Goal: Task Accomplishment & Management: Manage account settings

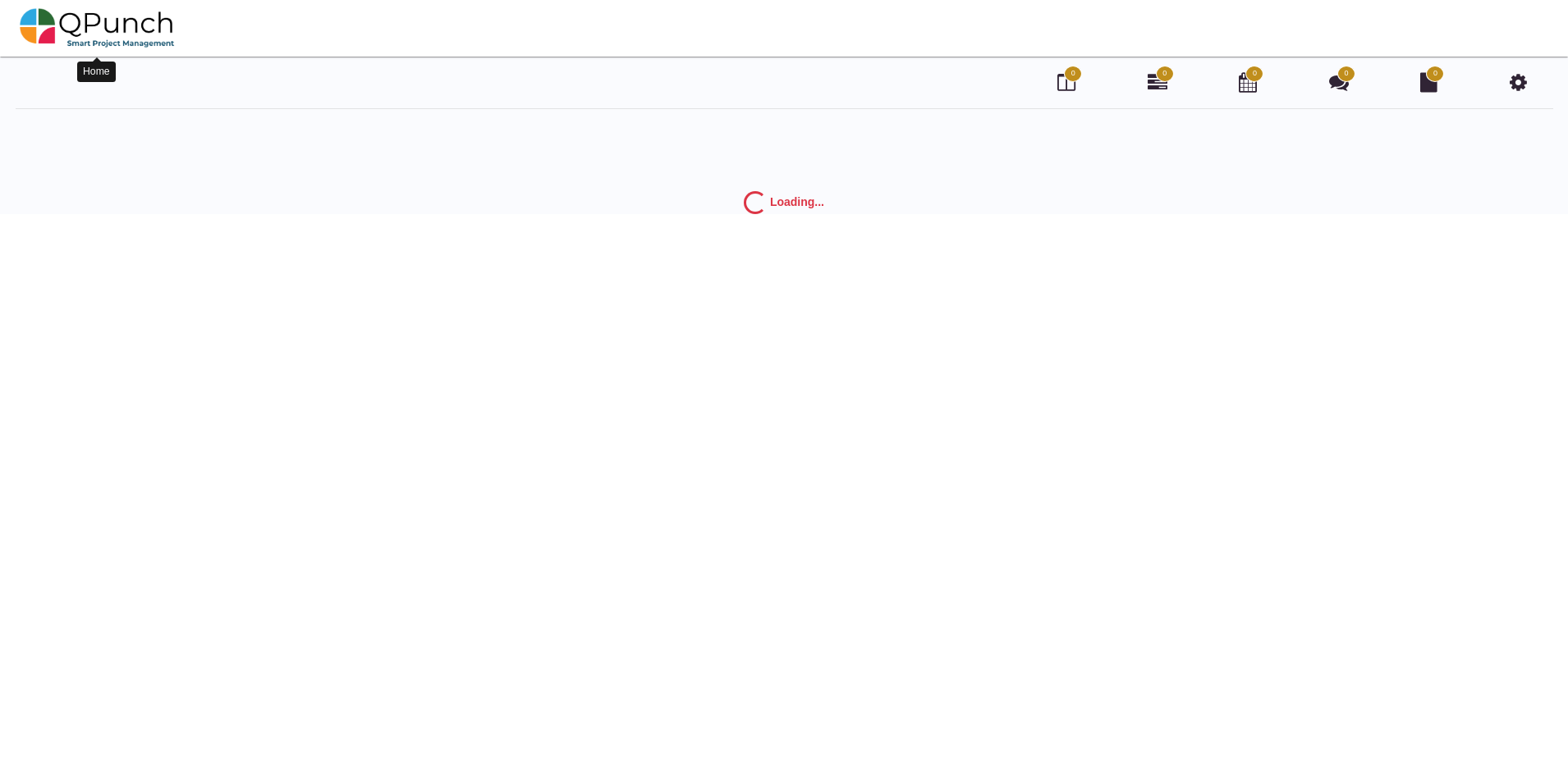
click at [38, 26] on img at bounding box center [98, 28] width 155 height 49
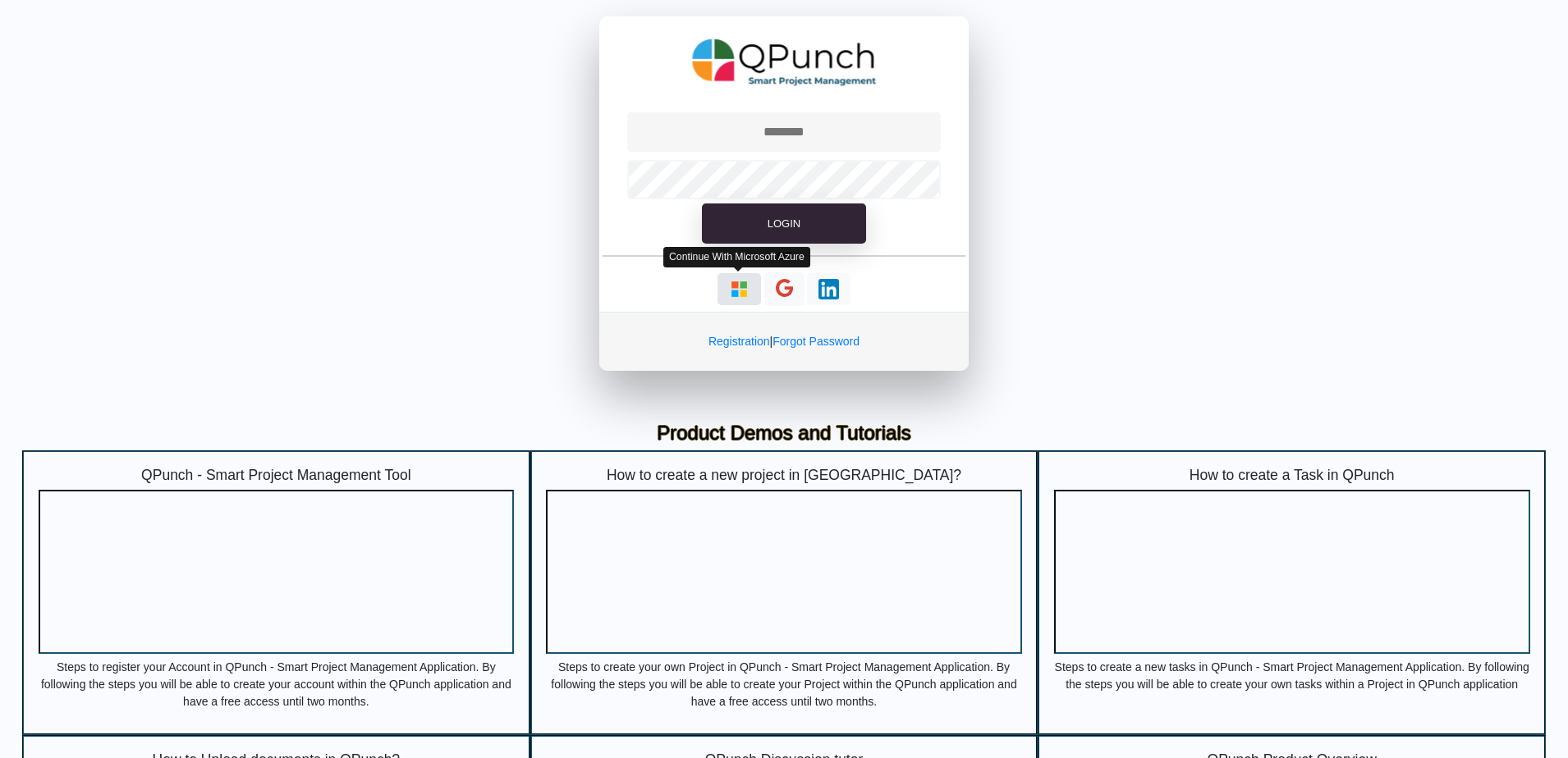
click at [739, 284] on img "button" at bounding box center [739, 289] width 21 height 21
type input "**********"
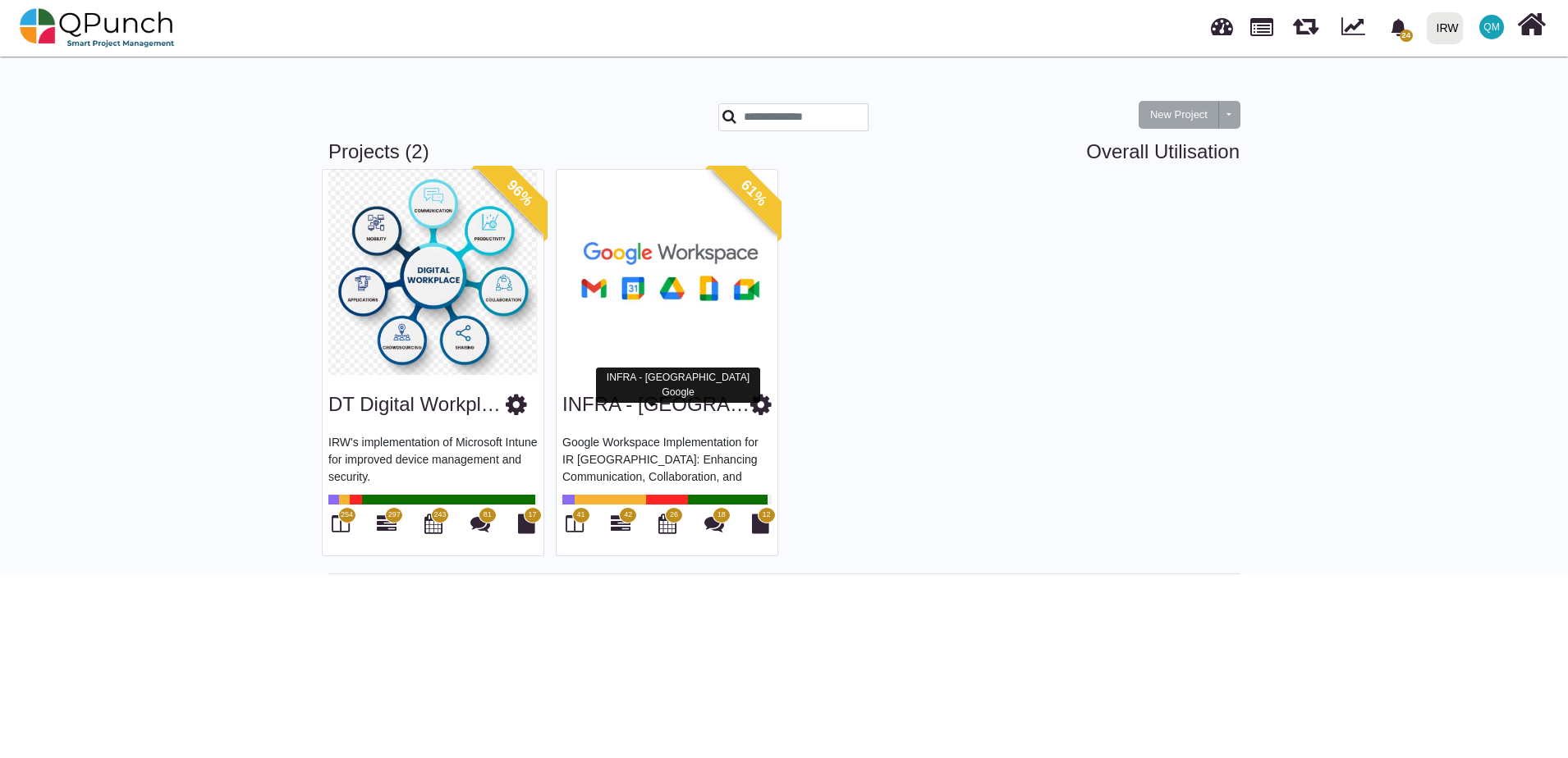
click at [645, 413] on link "INFRA - [GEOGRAPHIC_DATA] Google" at bounding box center [736, 404] width 349 height 23
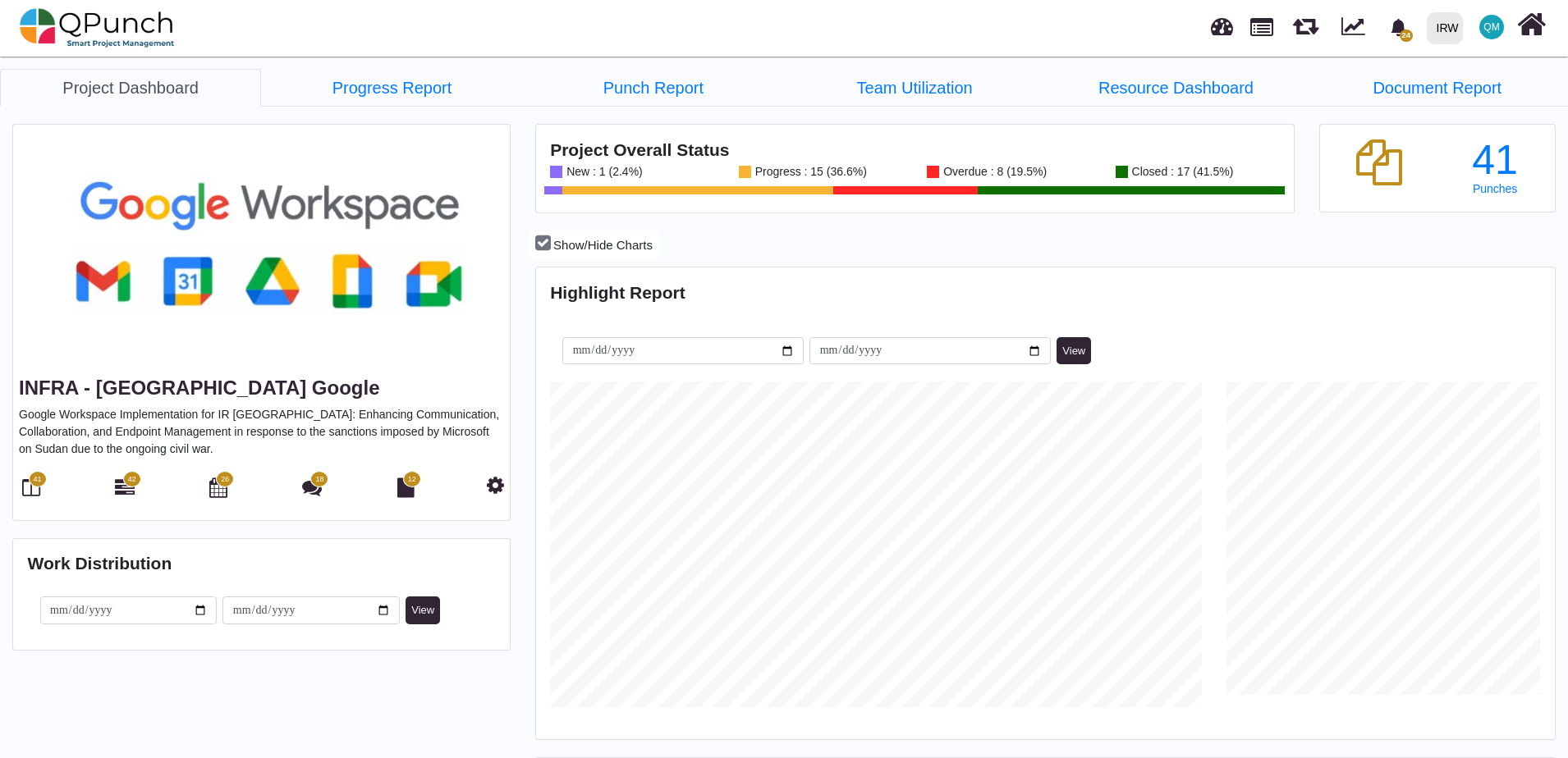
scroll to position [449, 1015]
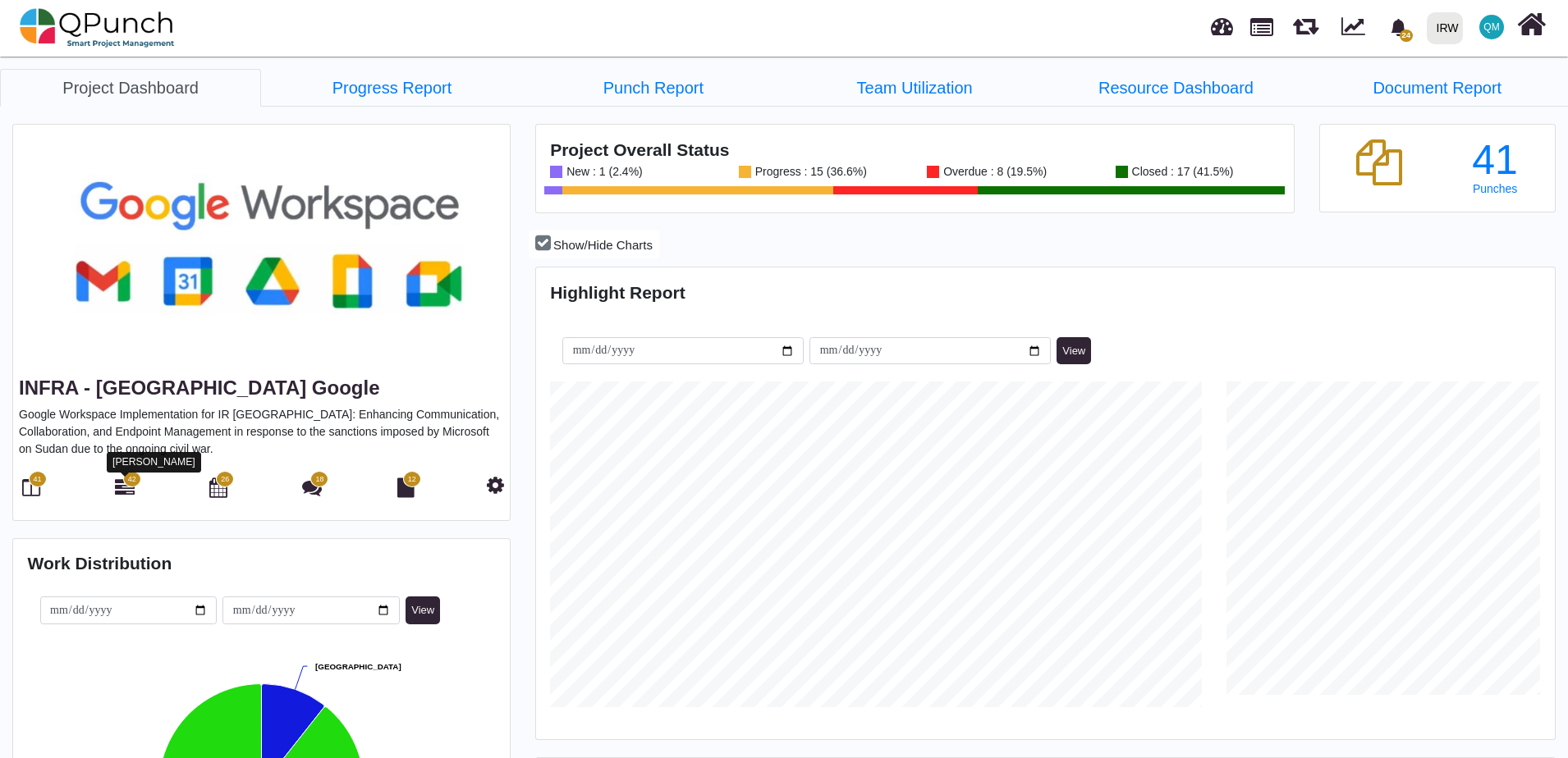
click at [128, 492] on icon at bounding box center [125, 488] width 20 height 20
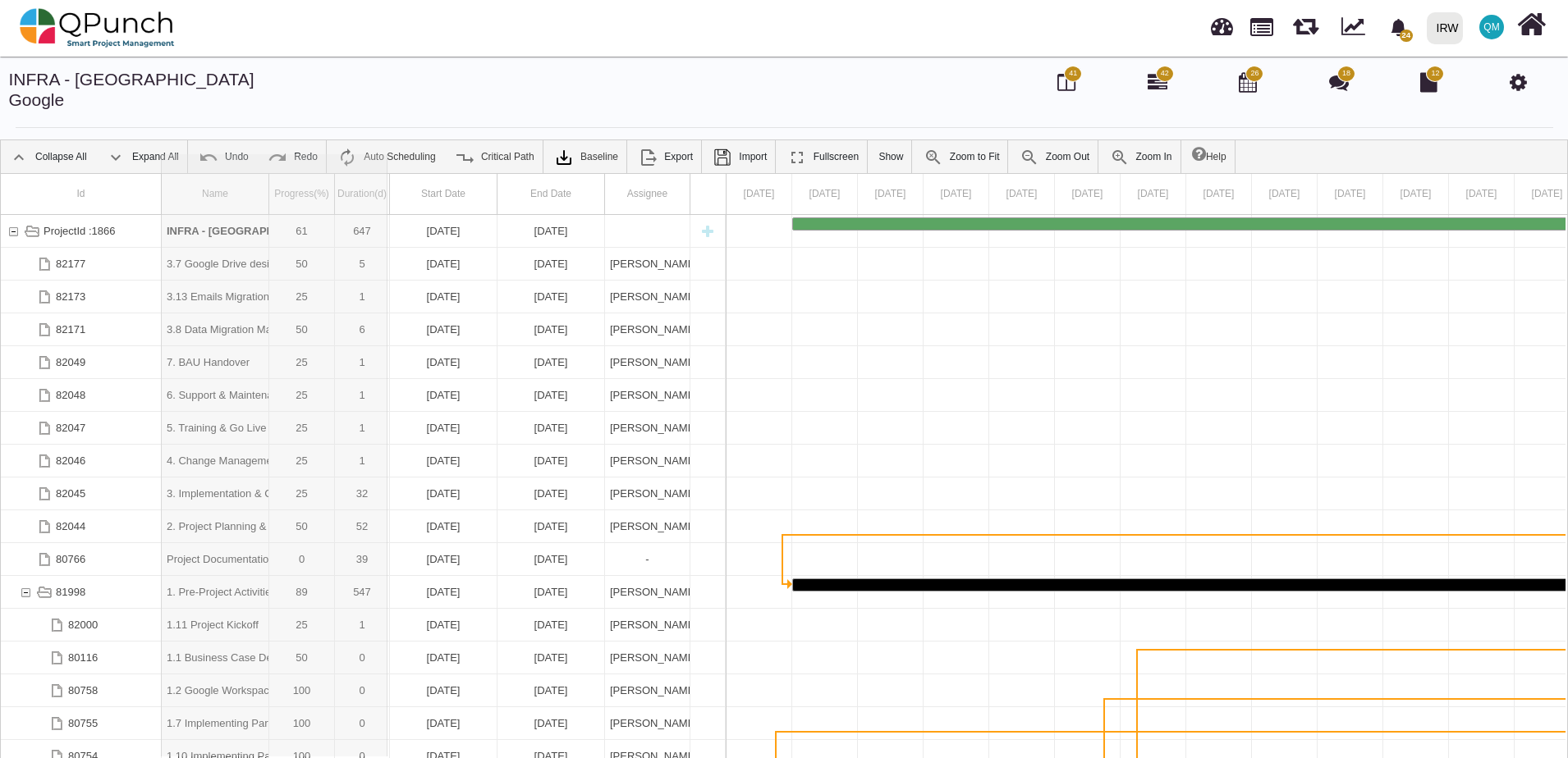
drag, startPoint x: 268, startPoint y: 169, endPoint x: 388, endPoint y: 168, distance: 120.0
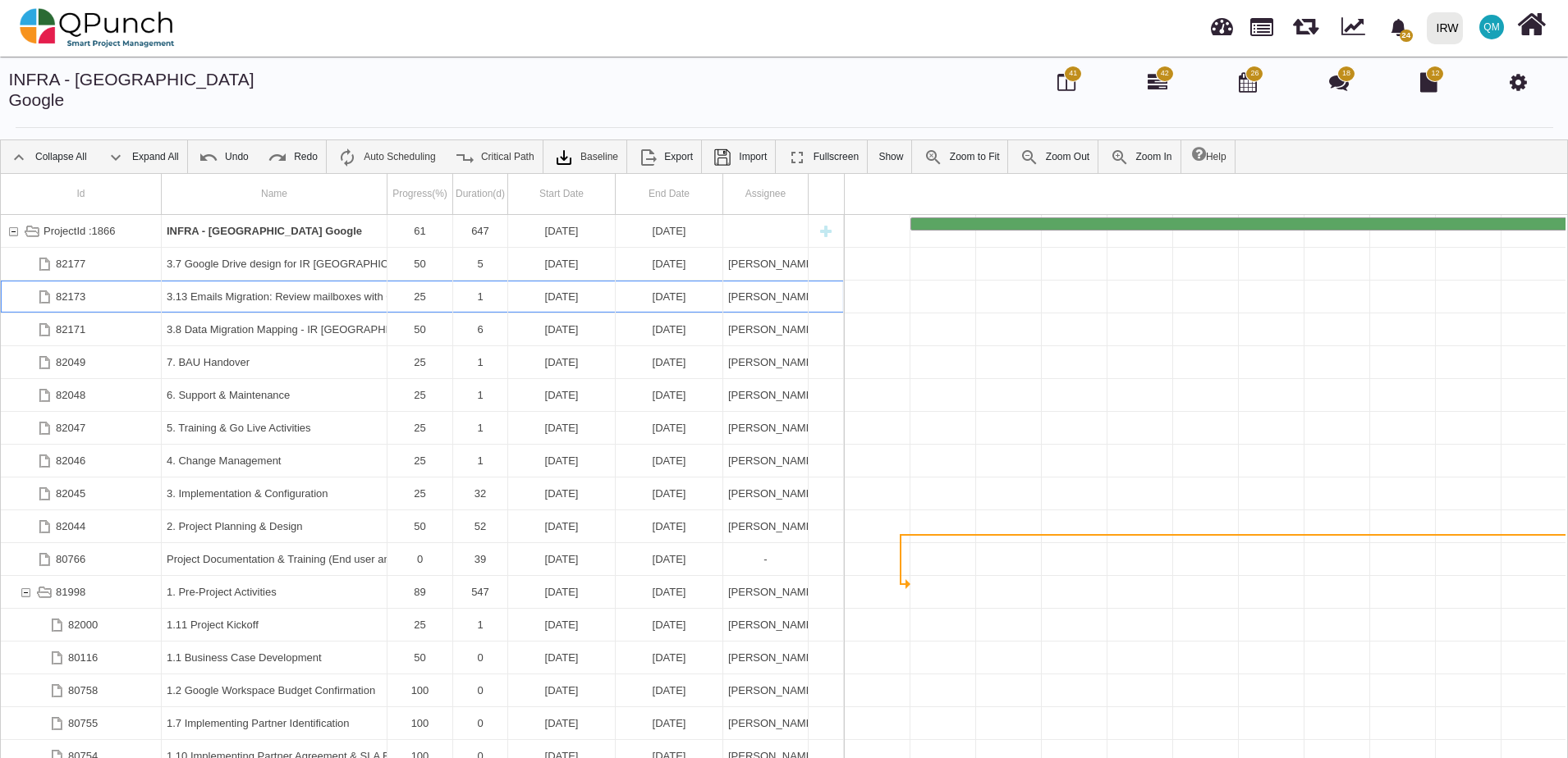
click at [345, 281] on div "3.13 Emails Migration: Review mailboxes with Online Archive." at bounding box center [274, 297] width 215 height 32
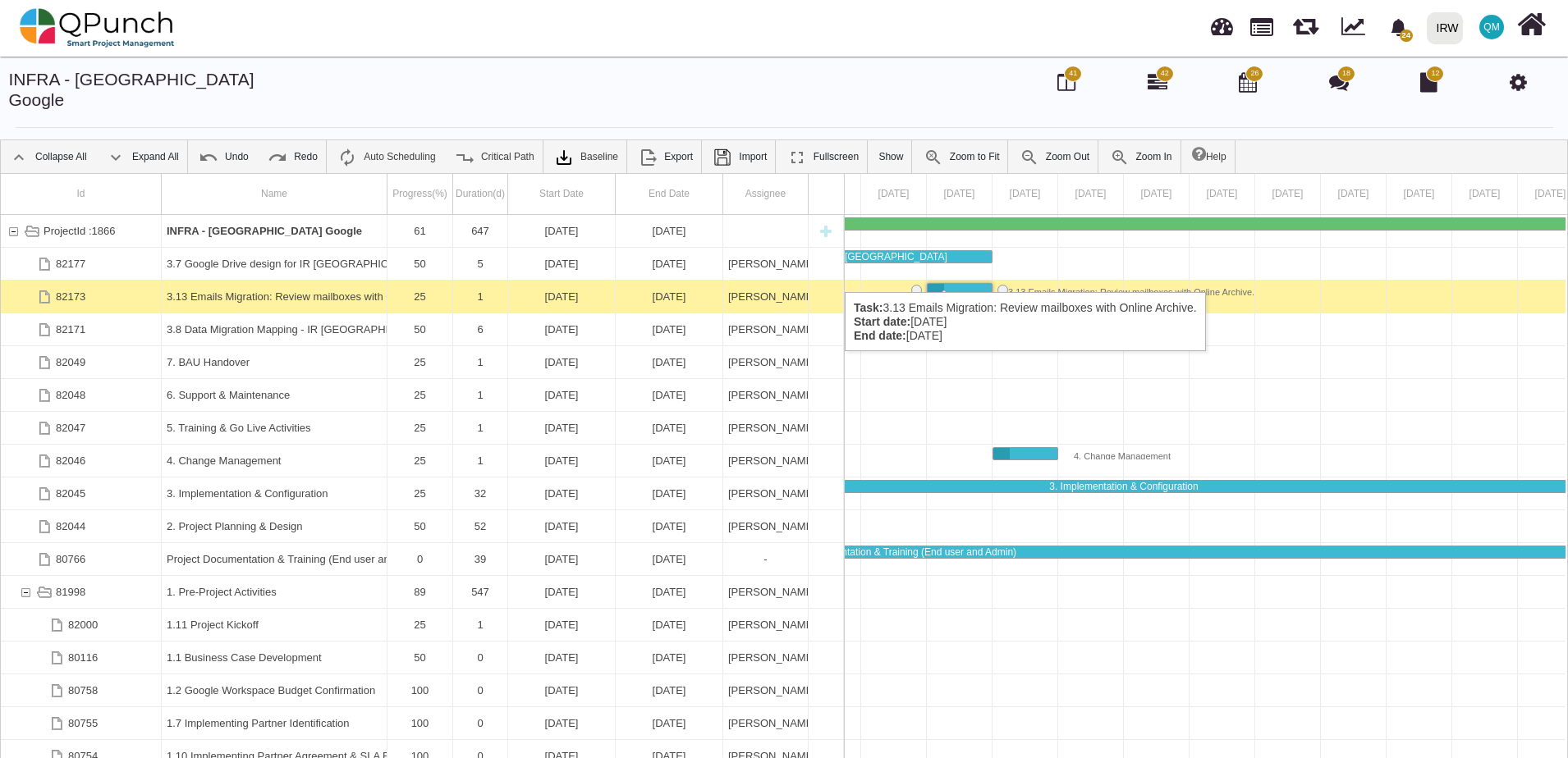
click at [72, 281] on div "82173" at bounding box center [70, 297] width 29 height 32
click at [60, 281] on div "82173" at bounding box center [70, 297] width 29 height 32
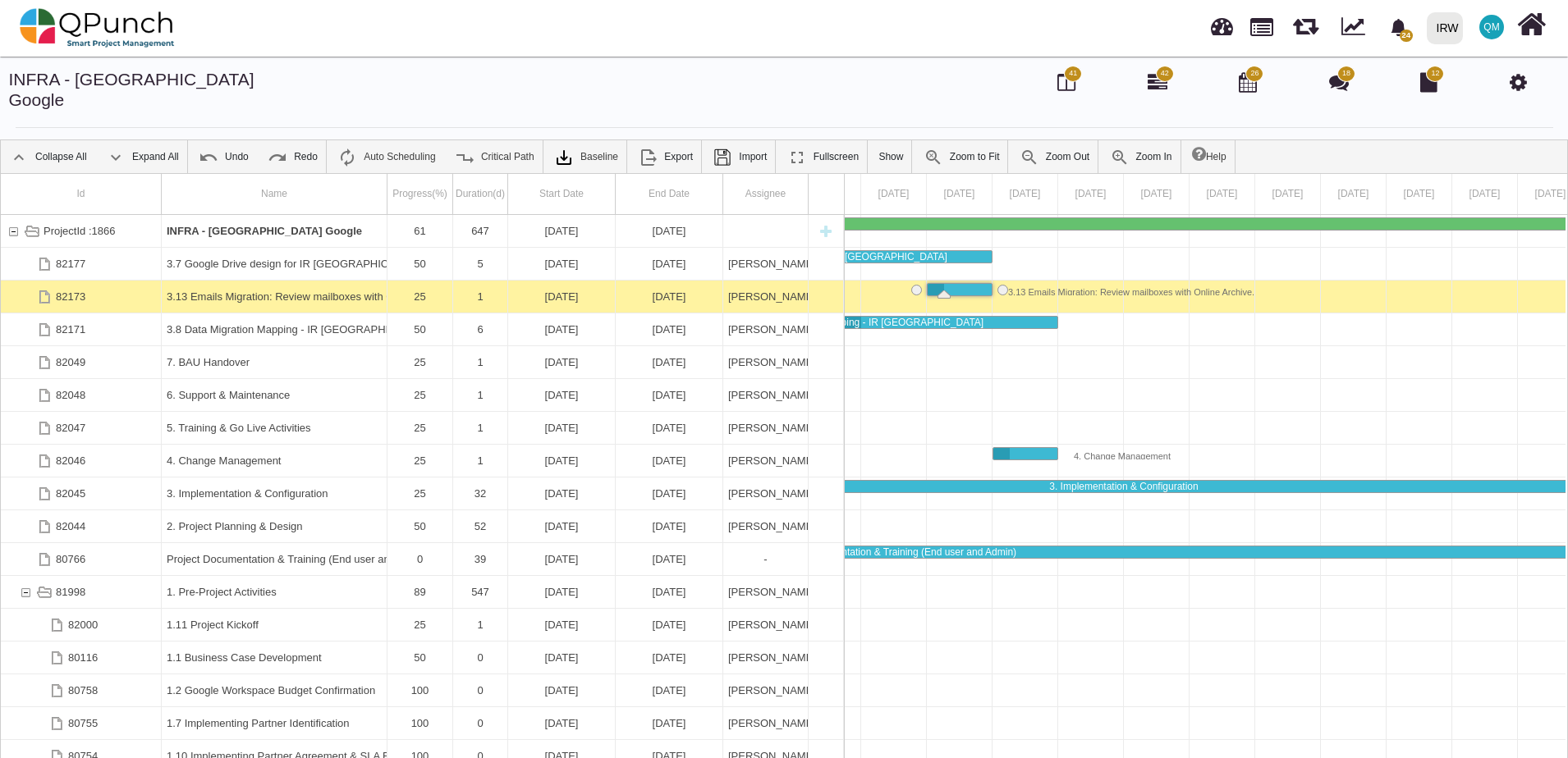
click at [60, 281] on div "82173" at bounding box center [70, 297] width 29 height 32
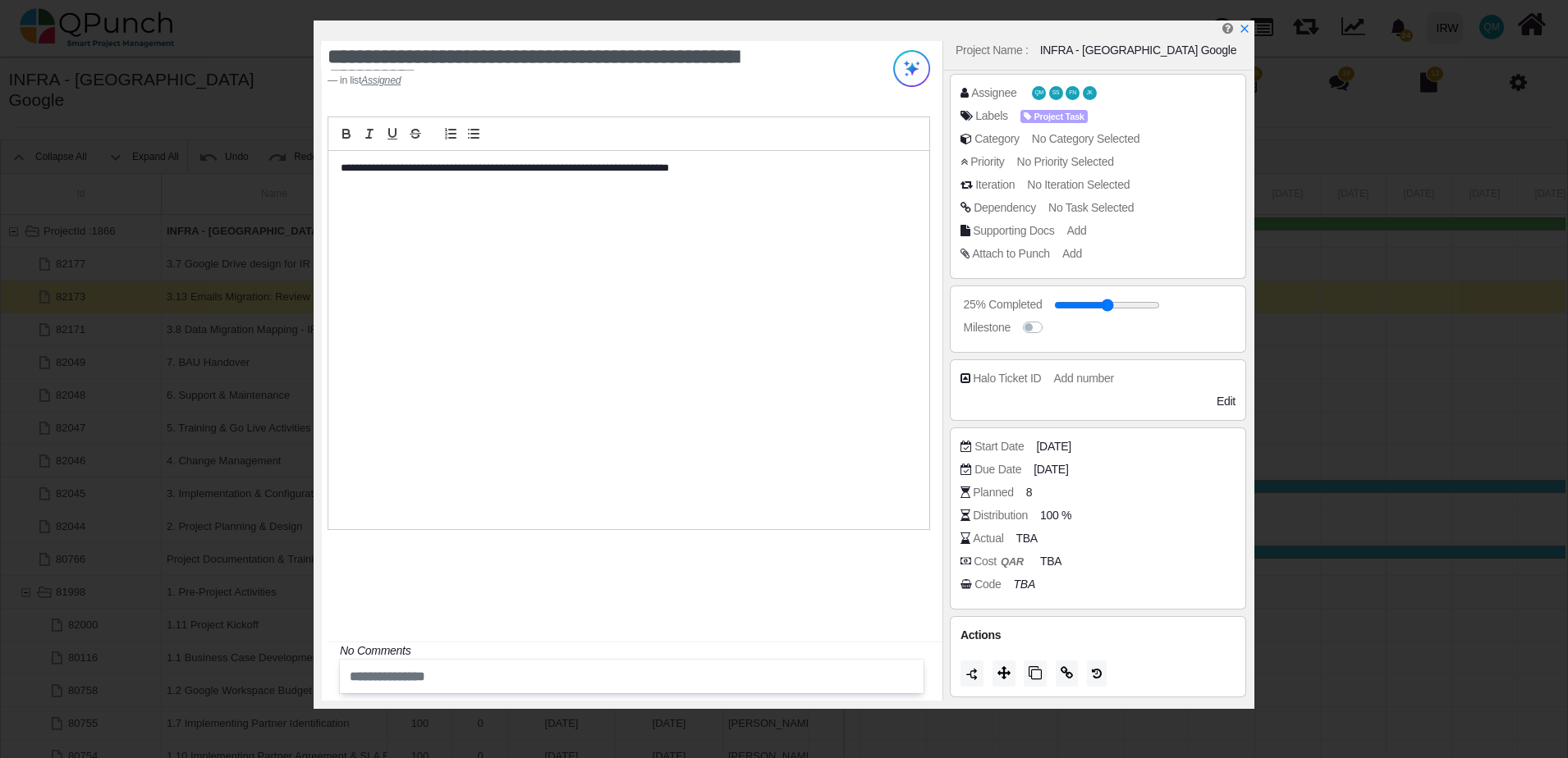
scroll to position [0, 0]
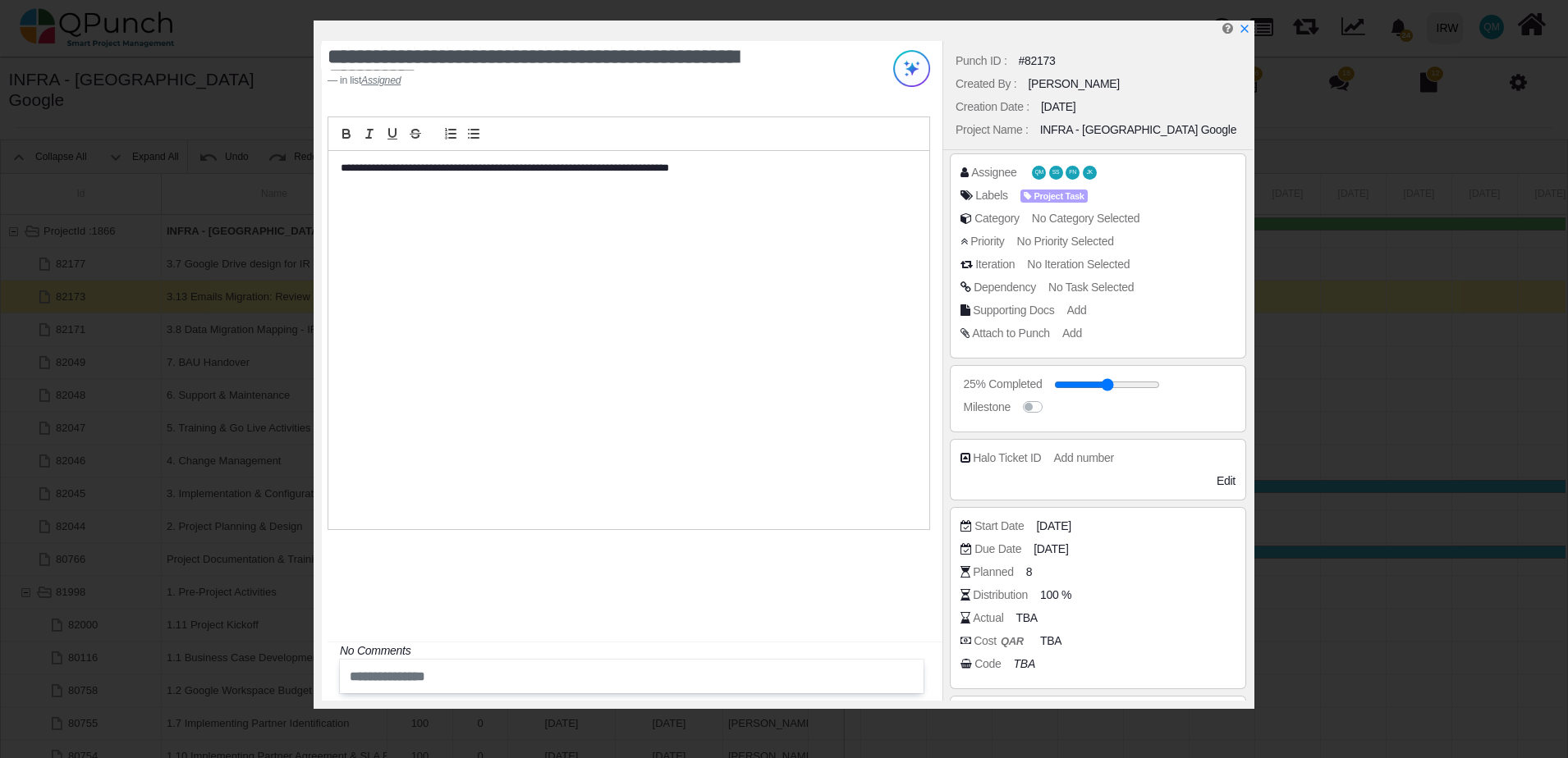
click at [387, 83] on u "Assigned" at bounding box center [380, 81] width 39 height 12
click at [385, 80] on u "Assigned" at bounding box center [380, 81] width 39 height 12
click at [990, 176] on div "Assignee" at bounding box center [993, 173] width 45 height 18
click at [967, 176] on icon at bounding box center [964, 173] width 8 height 12
click at [997, 176] on div "Assignee" at bounding box center [993, 173] width 45 height 18
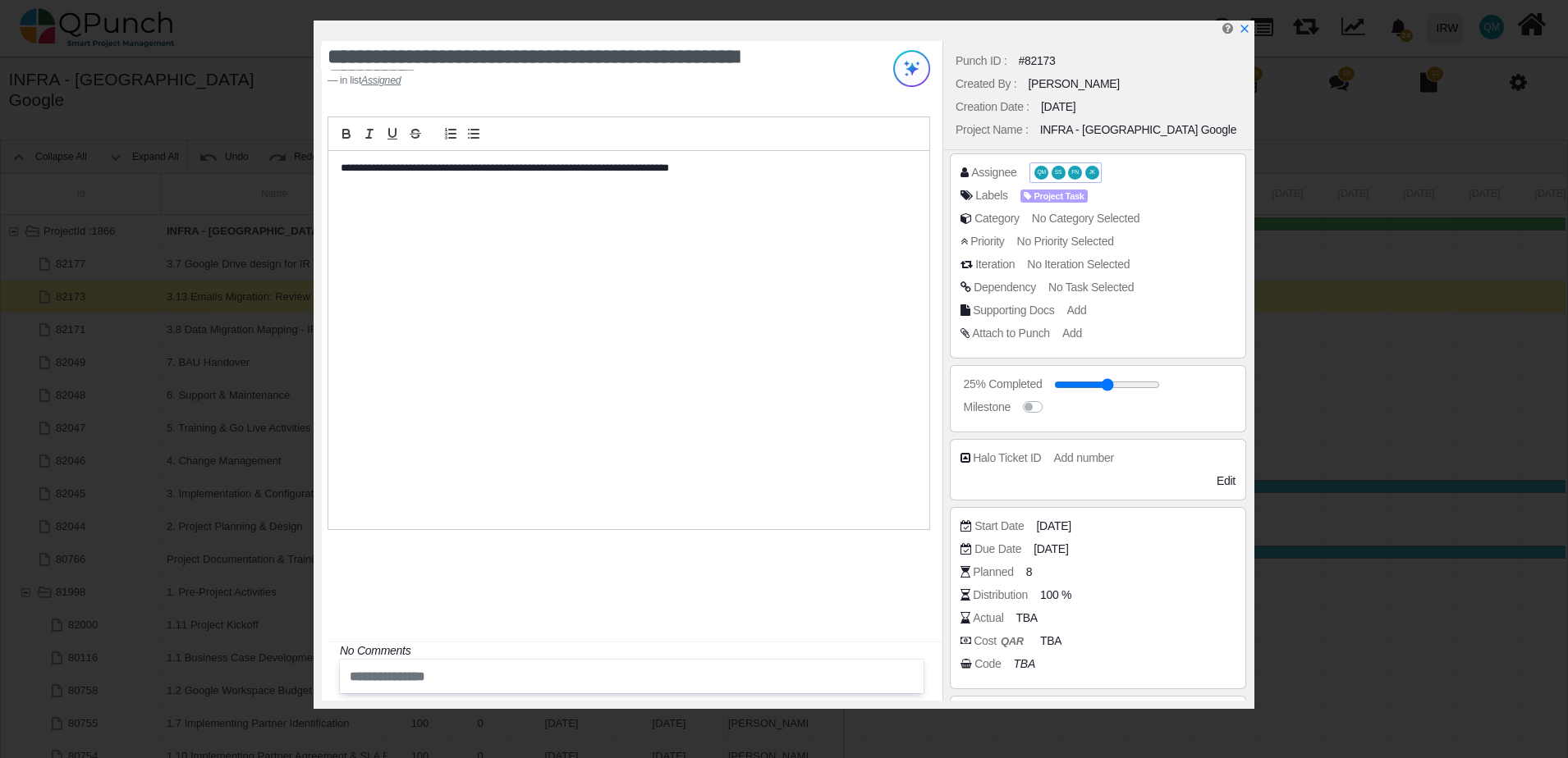
click at [1037, 180] on span "QM" at bounding box center [1041, 173] width 14 height 14
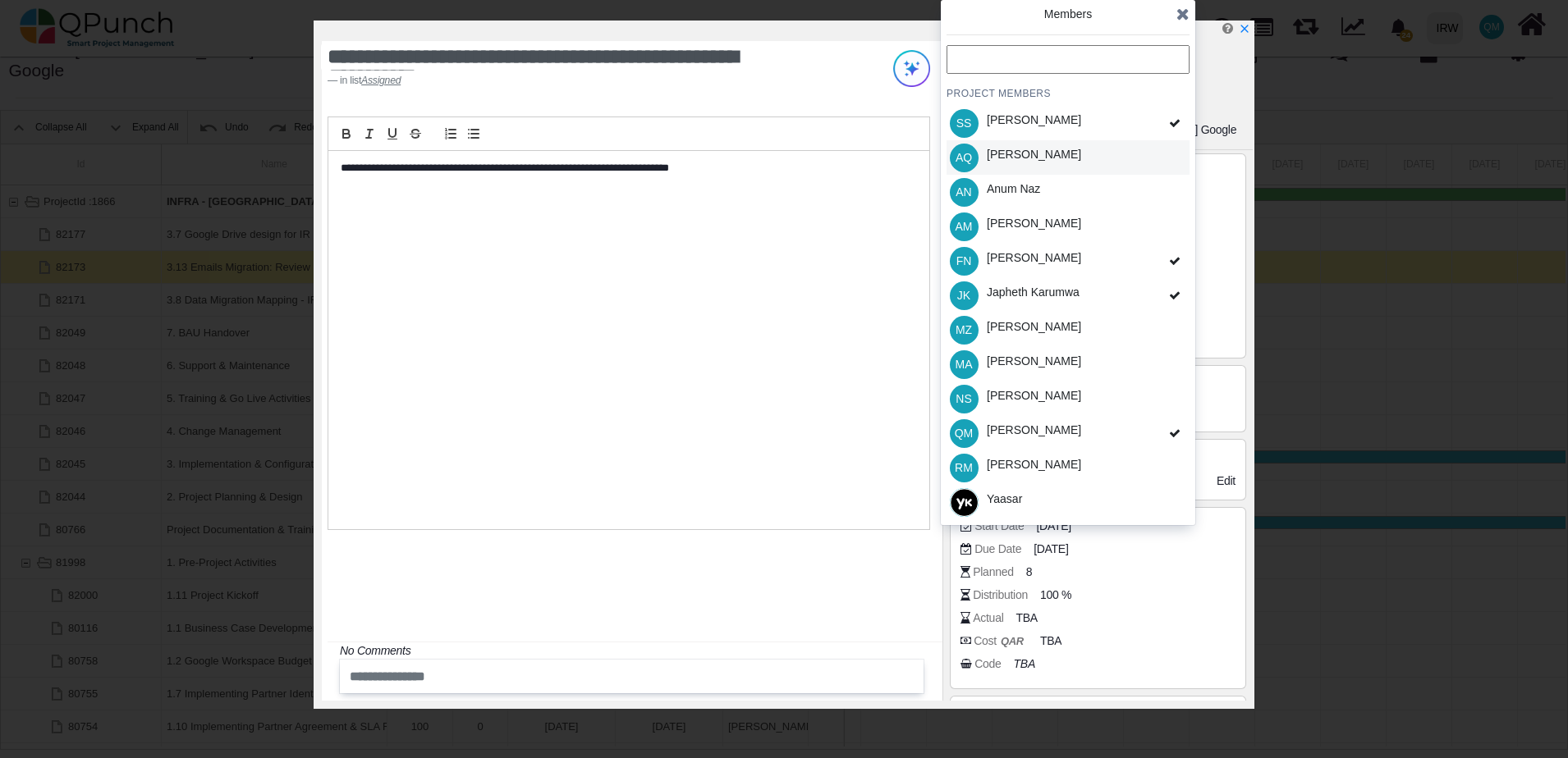
scroll to position [53, 0]
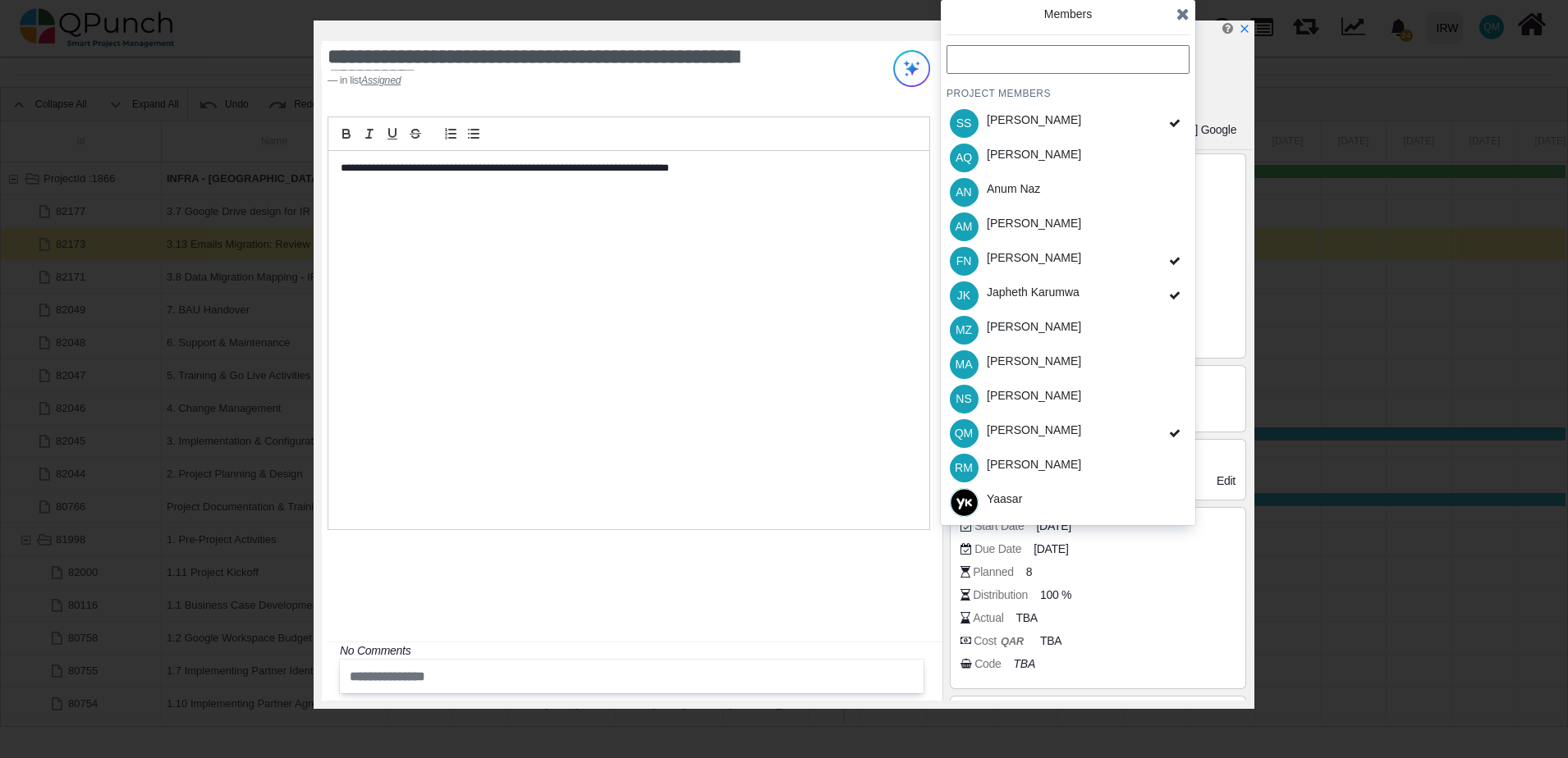
click at [1186, 13] on icon at bounding box center [1183, 14] width 13 height 17
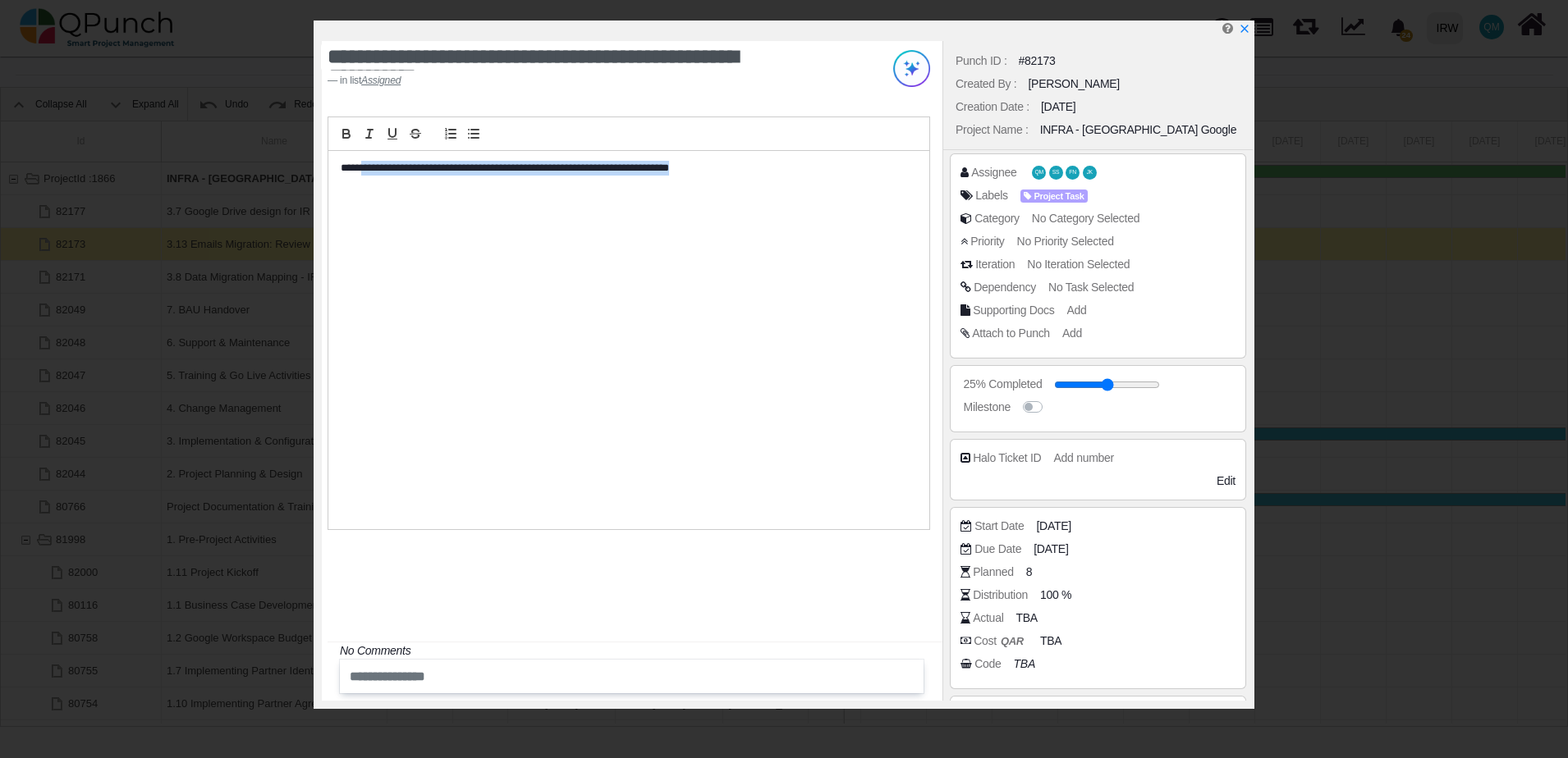
drag, startPoint x: 364, startPoint y: 171, endPoint x: 717, endPoint y: 171, distance: 353.0
click at [717, 171] on p "**********" at bounding box center [624, 168] width 568 height 15
drag, startPoint x: 717, startPoint y: 171, endPoint x: 563, endPoint y: 171, distance: 154.0
click at [563, 171] on p "**********" at bounding box center [624, 168] width 568 height 15
click at [1063, 175] on span "Project Task" at bounding box center [1054, 173] width 60 height 13
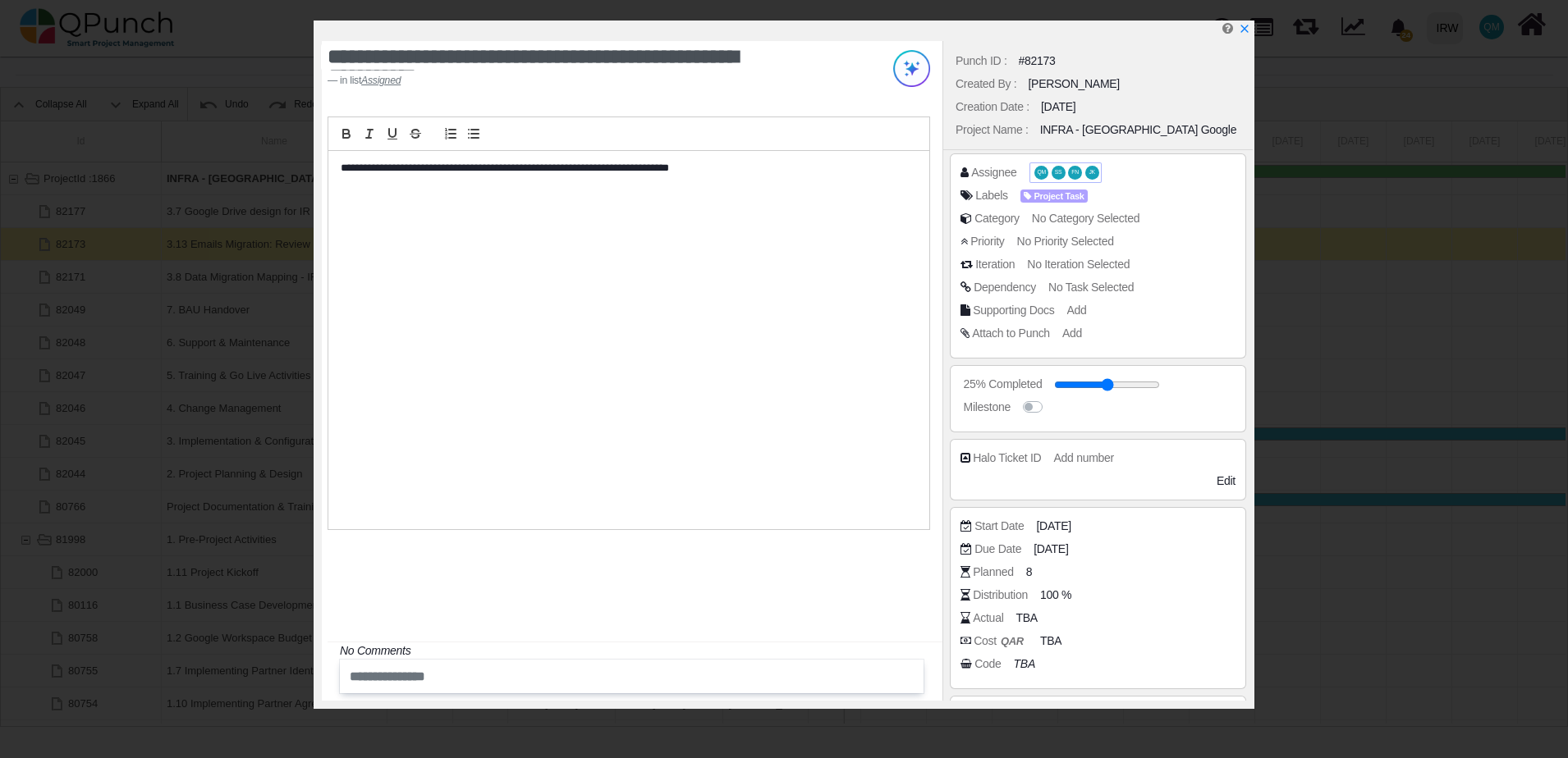
click at [1073, 173] on span "FN" at bounding box center [1074, 173] width 8 height 6
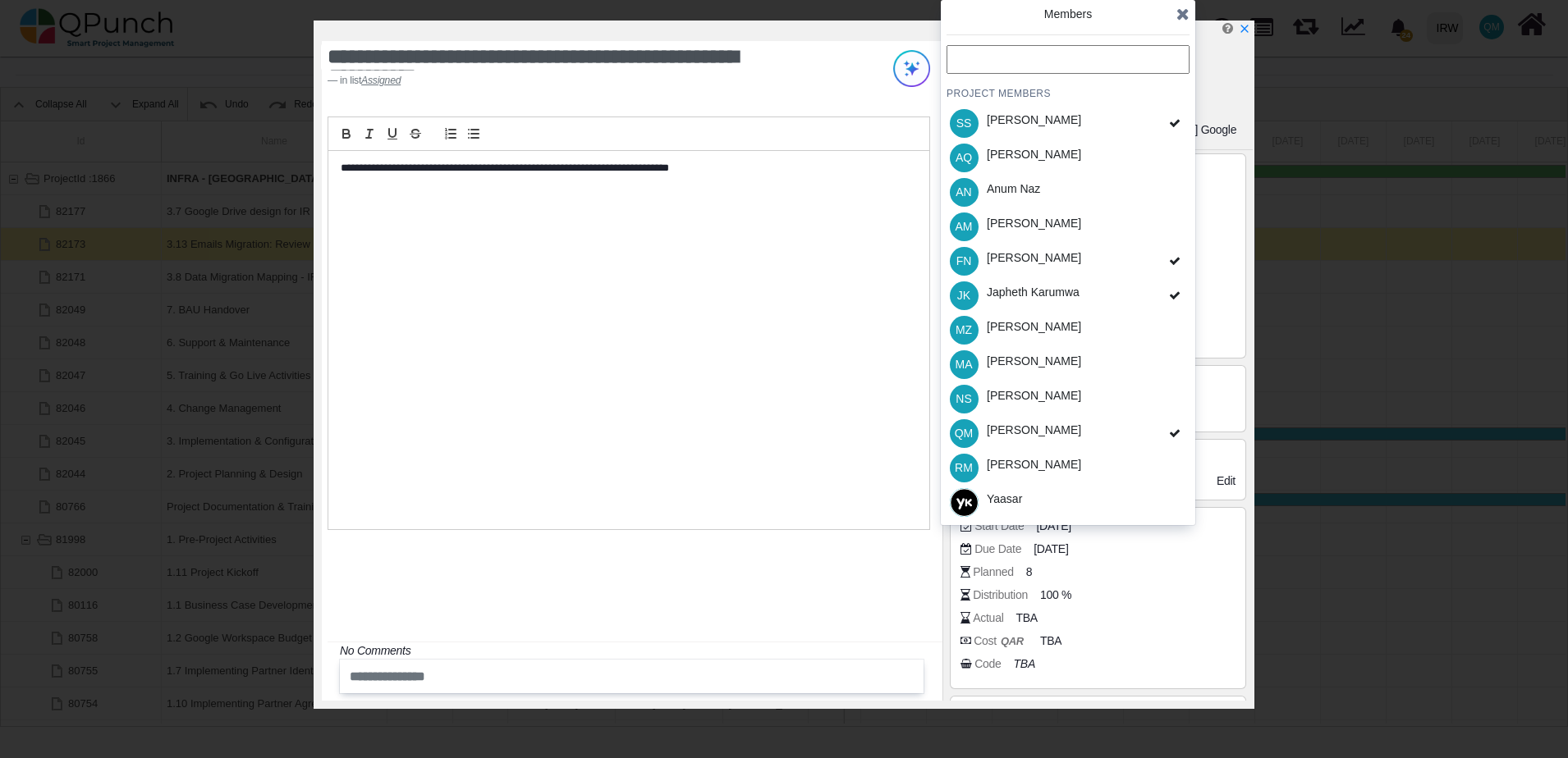
click at [1182, 16] on icon at bounding box center [1183, 14] width 13 height 17
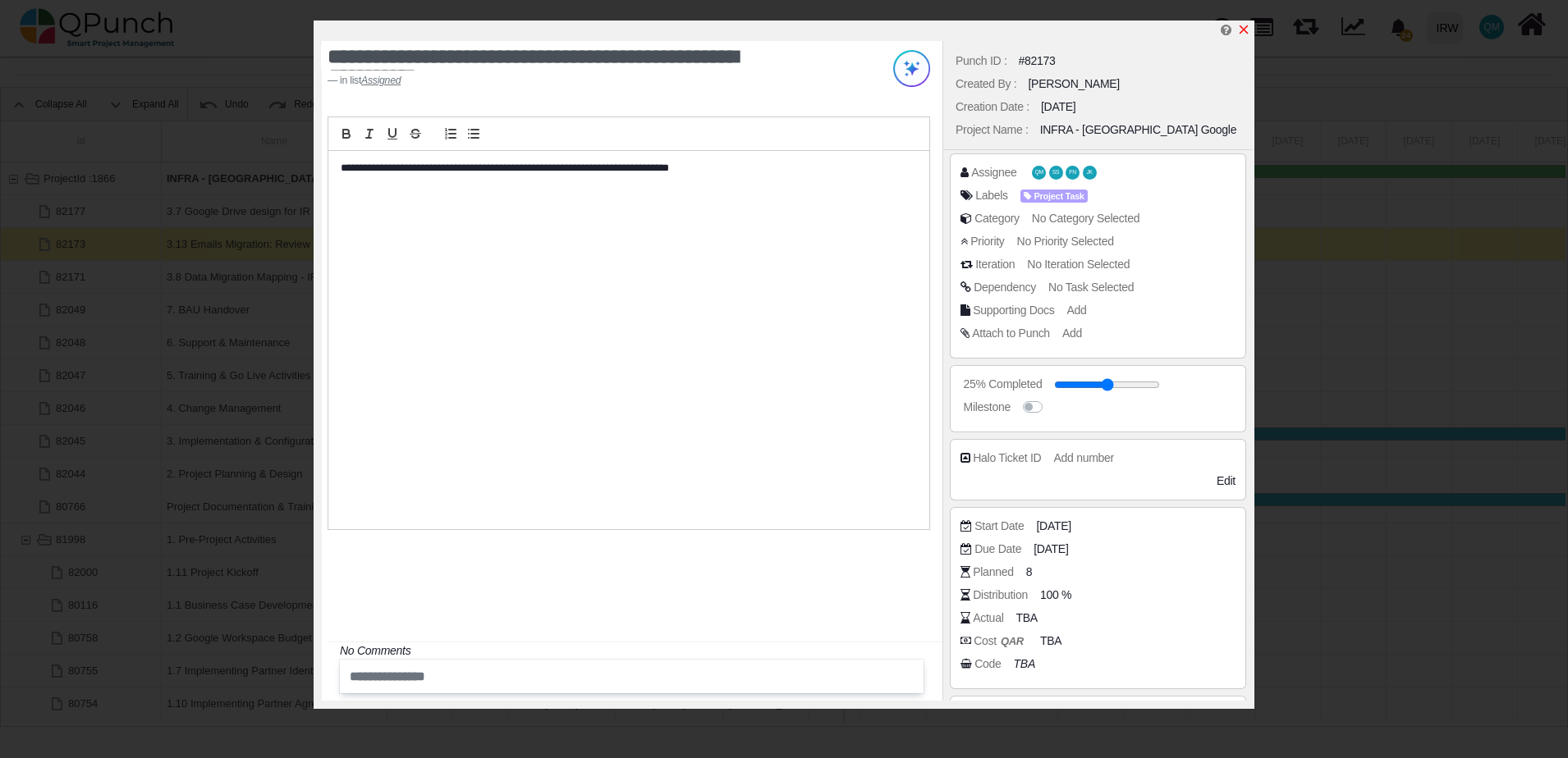
click at [1241, 31] on icon "x" at bounding box center [1244, 30] width 13 height 13
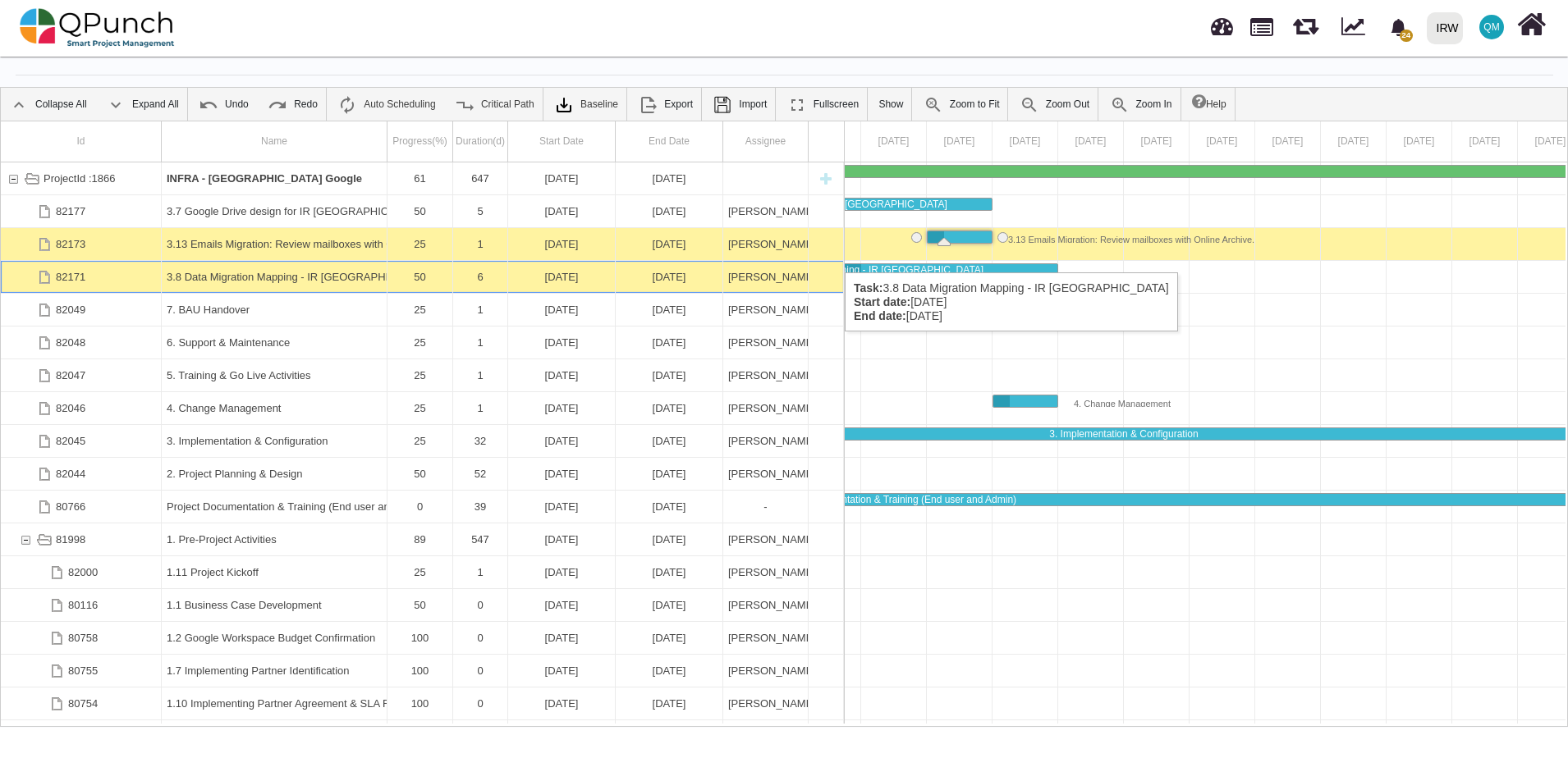
click at [70, 261] on div "82171" at bounding box center [70, 277] width 29 height 32
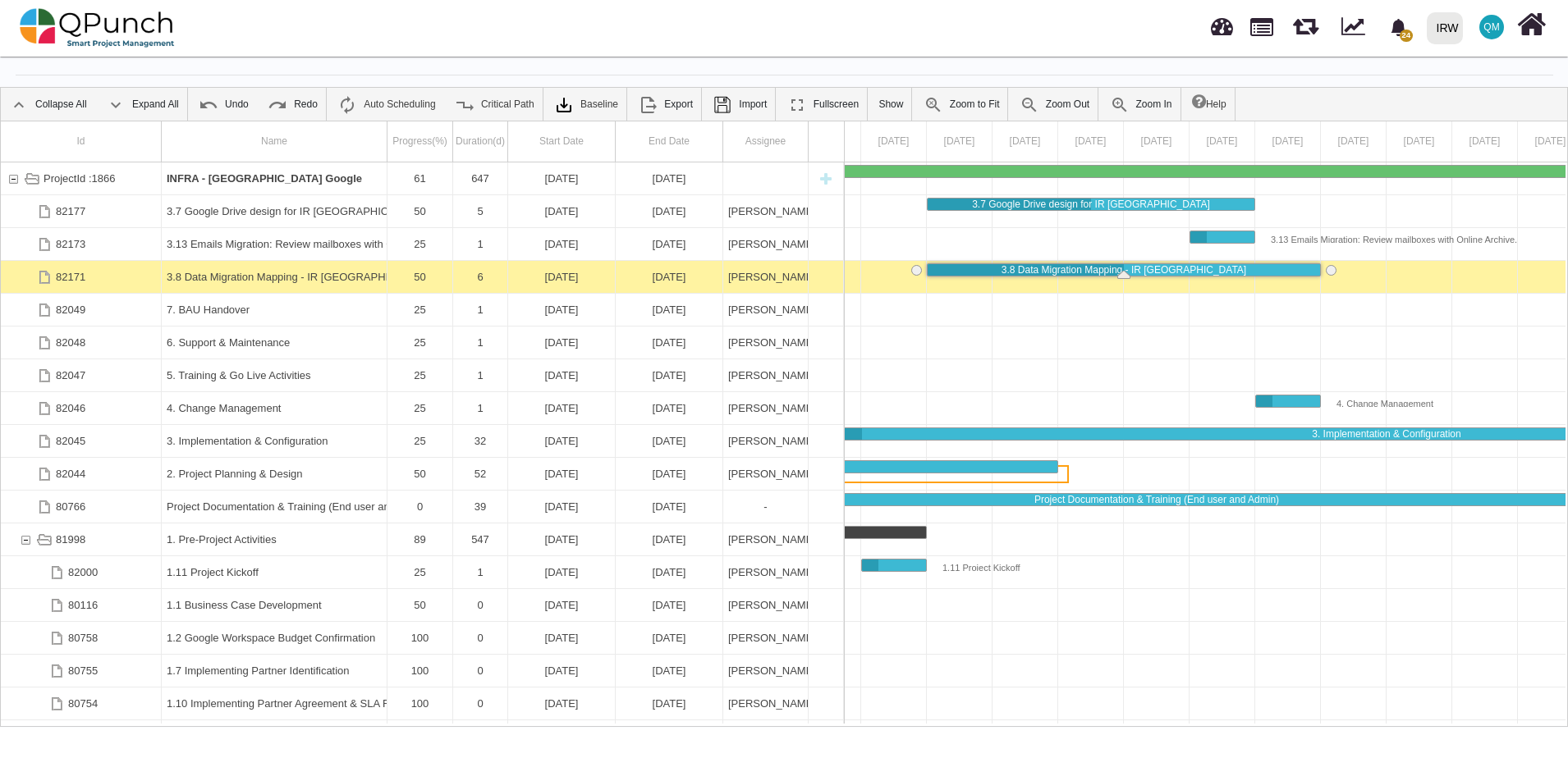
click at [70, 261] on div "82171" at bounding box center [70, 277] width 29 height 32
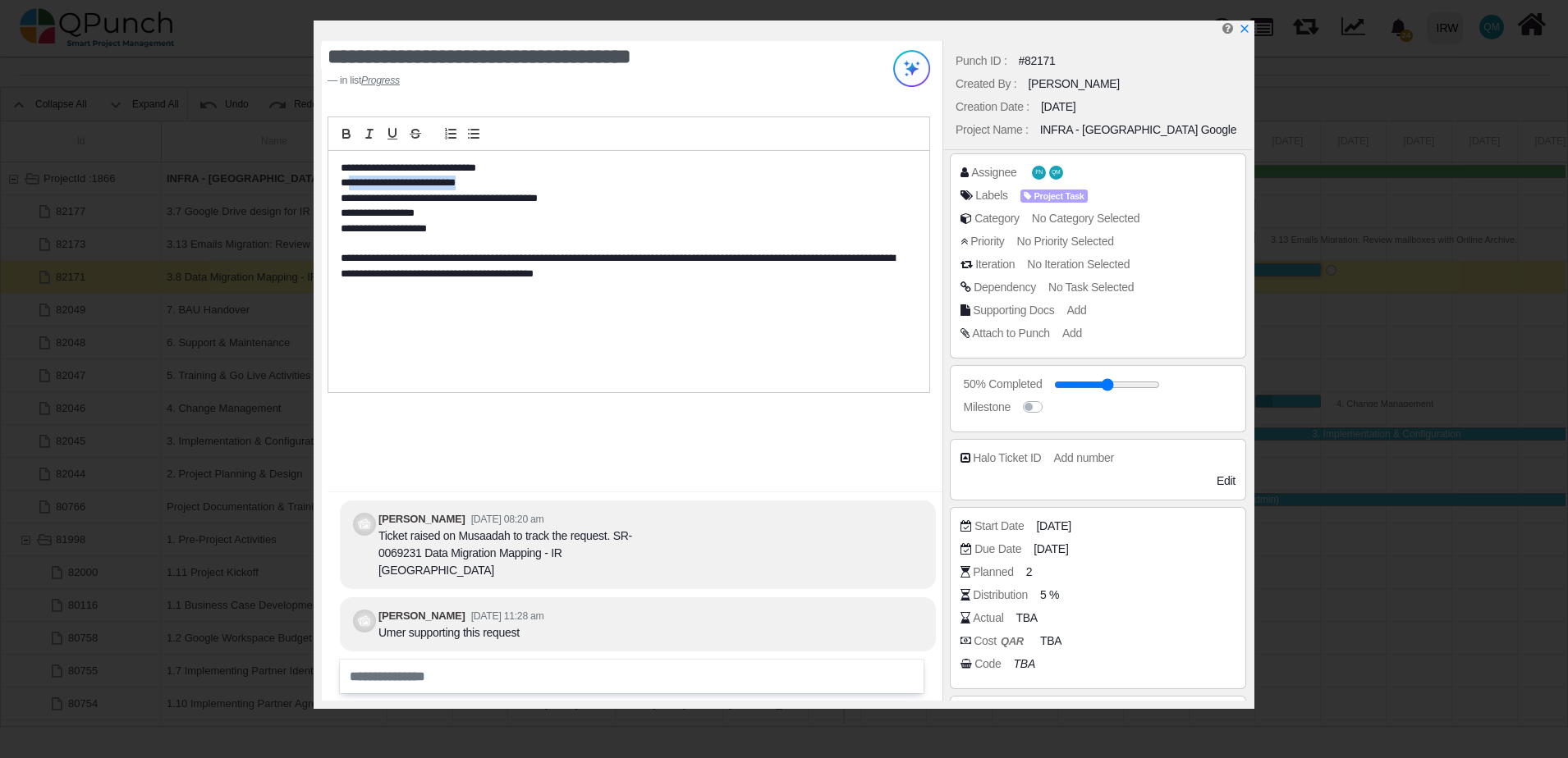
drag, startPoint x: 355, startPoint y: 183, endPoint x: 481, endPoint y: 183, distance: 126.0
click at [481, 183] on p "**********" at bounding box center [624, 183] width 568 height 15
drag, startPoint x: 481, startPoint y: 183, endPoint x: 480, endPoint y: 191, distance: 8.1
click at [480, 191] on p "**********" at bounding box center [624, 198] width 568 height 15
drag, startPoint x: 368, startPoint y: 198, endPoint x: 550, endPoint y: 197, distance: 182.0
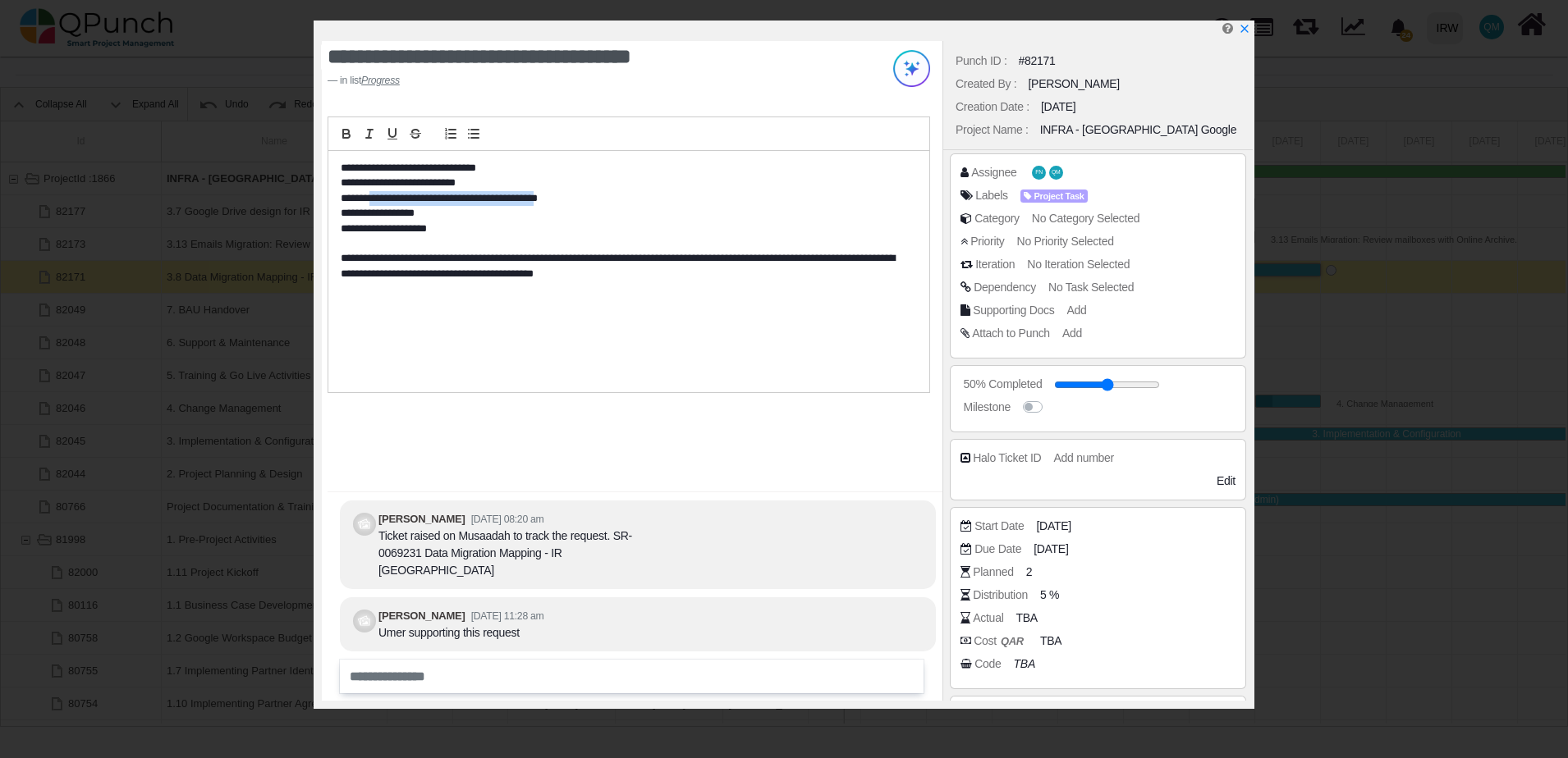
click at [550, 197] on p "**********" at bounding box center [624, 198] width 568 height 15
drag, startPoint x: 356, startPoint y: 215, endPoint x: 450, endPoint y: 215, distance: 94.0
click at [450, 215] on p "**********" at bounding box center [624, 213] width 568 height 15
drag, startPoint x: 450, startPoint y: 215, endPoint x: 427, endPoint y: 231, distance: 28.0
click at [427, 231] on p "**********" at bounding box center [624, 229] width 568 height 15
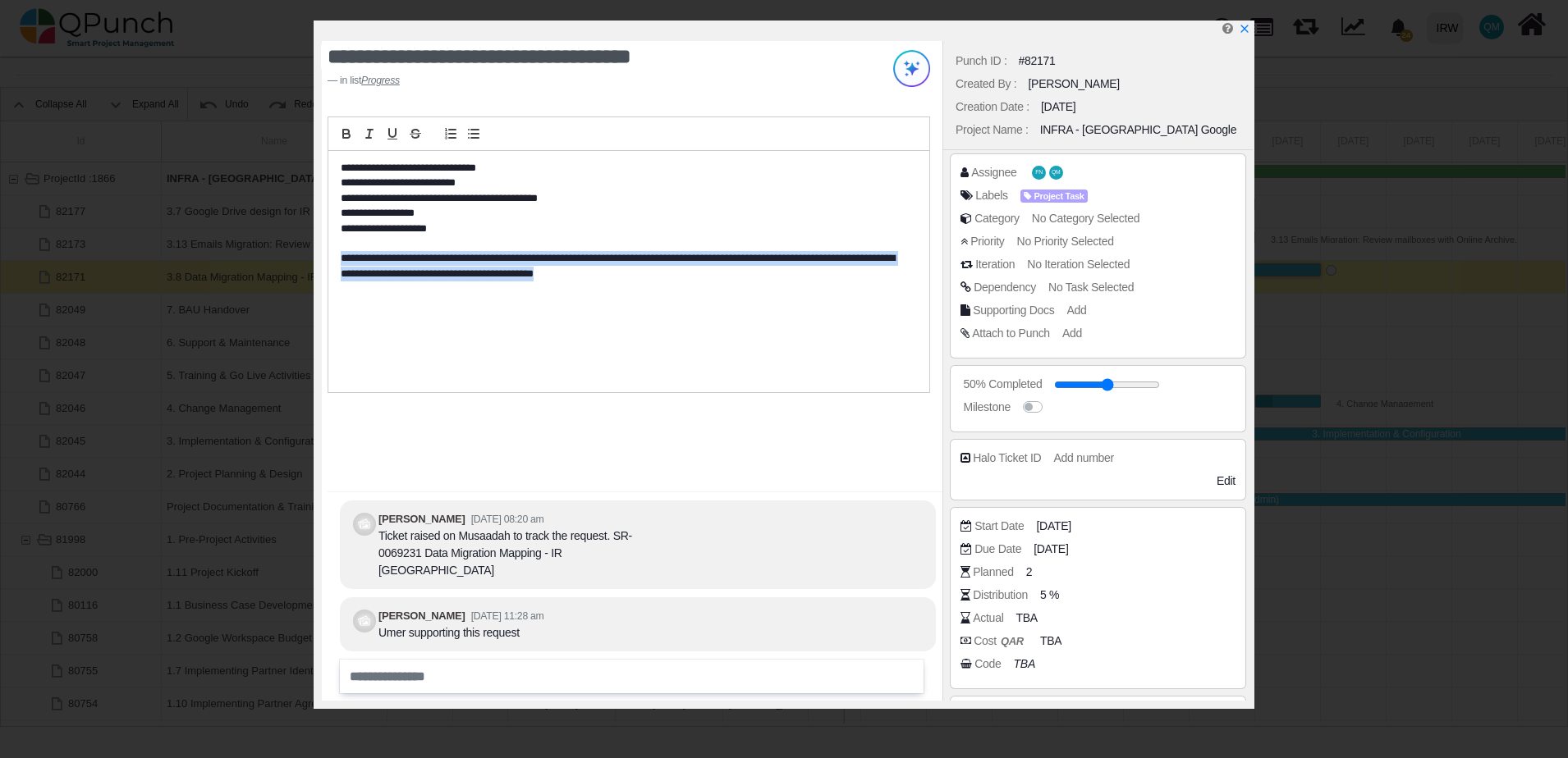
drag, startPoint x: 427, startPoint y: 231, endPoint x: 576, endPoint y: 294, distance: 161.8
click at [576, 294] on p "**********" at bounding box center [624, 274] width 568 height 45
drag, startPoint x: 576, startPoint y: 294, endPoint x: 551, endPoint y: 339, distance: 51.5
click at [551, 339] on div "**********" at bounding box center [629, 272] width 601 height 242
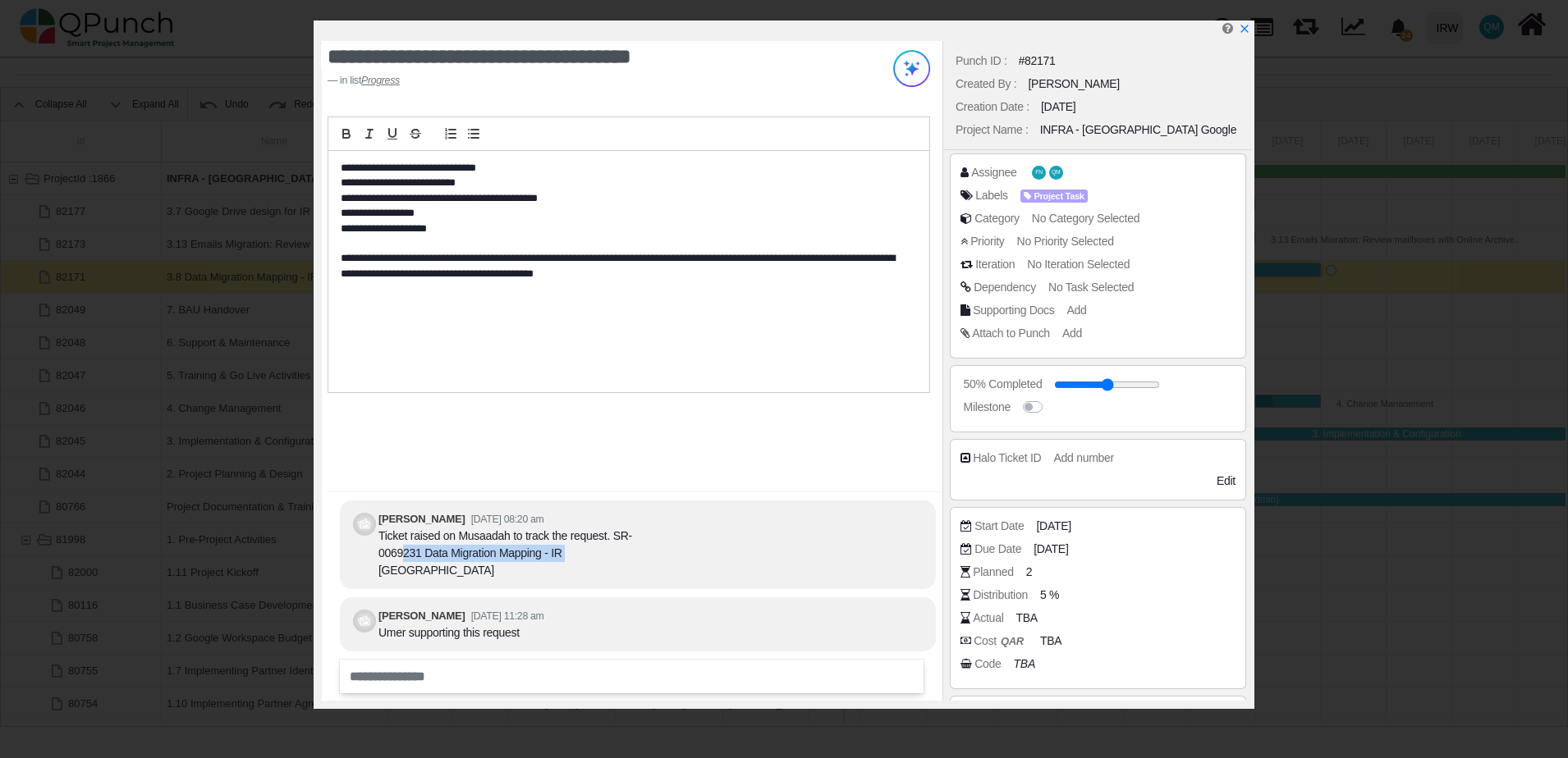
drag, startPoint x: 405, startPoint y: 562, endPoint x: 565, endPoint y: 562, distance: 160.0
click at [565, 562] on div "Ticket raised on Musaadah to track the request. SR-0069231 Data Migration Mappi…" at bounding box center [522, 554] width 287 height 52
drag, startPoint x: 565, startPoint y: 562, endPoint x: 586, endPoint y: 561, distance: 21.0
click at [570, 561] on div "Ticket raised on Musaadah to track the request. SR-0069231 Data Migration Mappi…" at bounding box center [522, 554] width 287 height 52
click at [1050, 174] on span "Project Task" at bounding box center [1054, 173] width 60 height 13
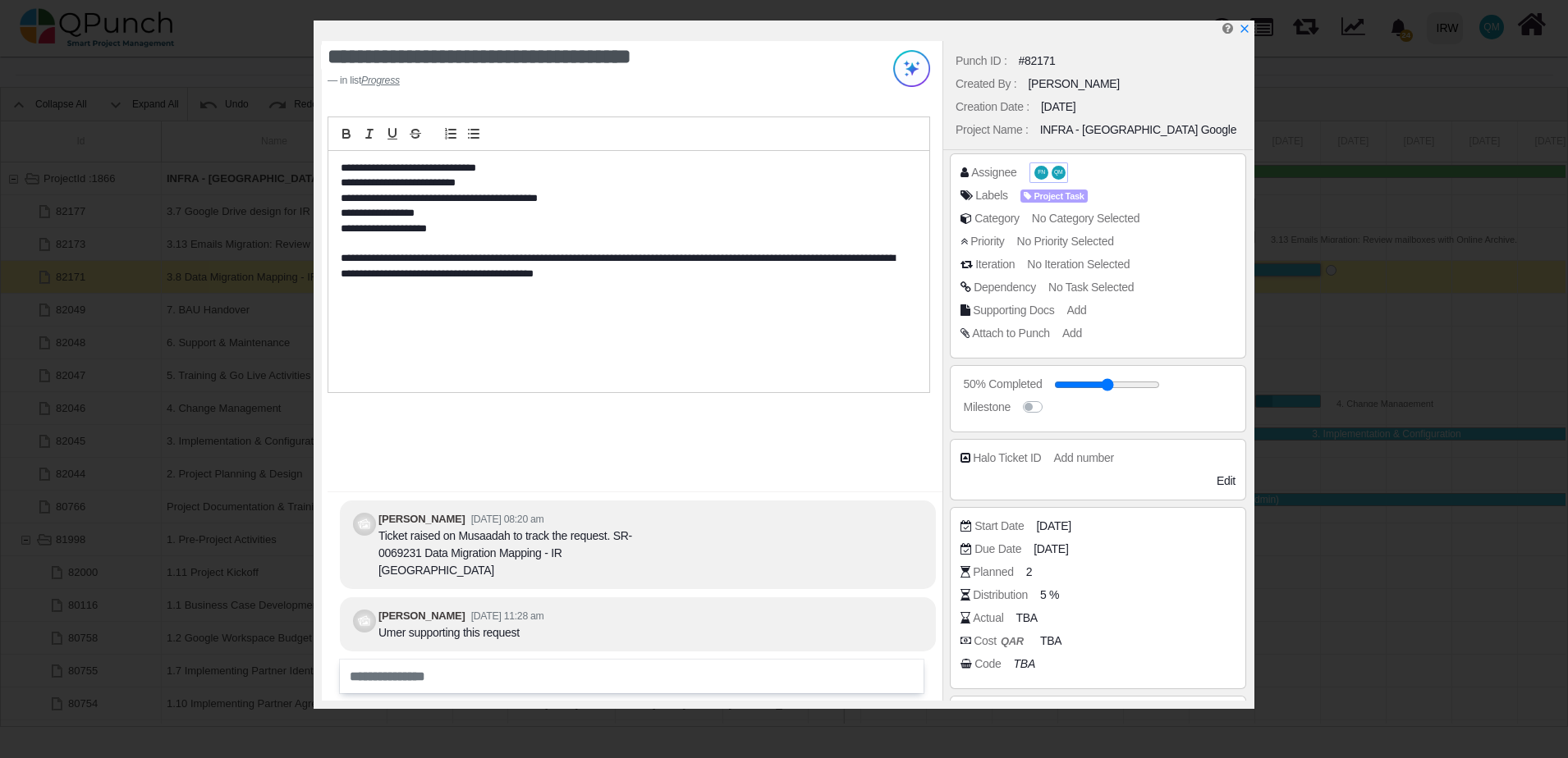
click at [1053, 168] on span "QM" at bounding box center [1058, 173] width 14 height 14
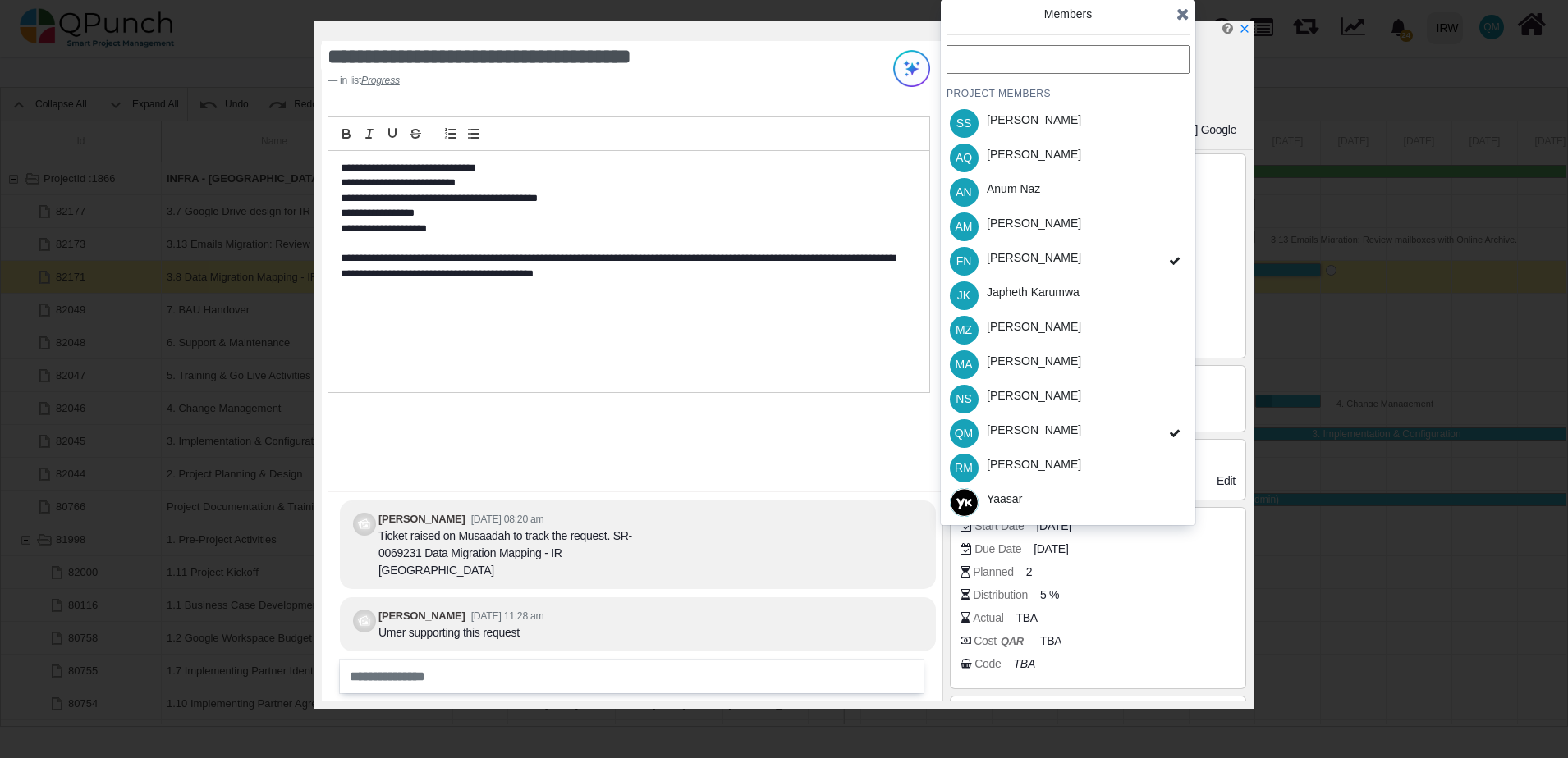
click at [1181, 15] on icon at bounding box center [1183, 14] width 13 height 17
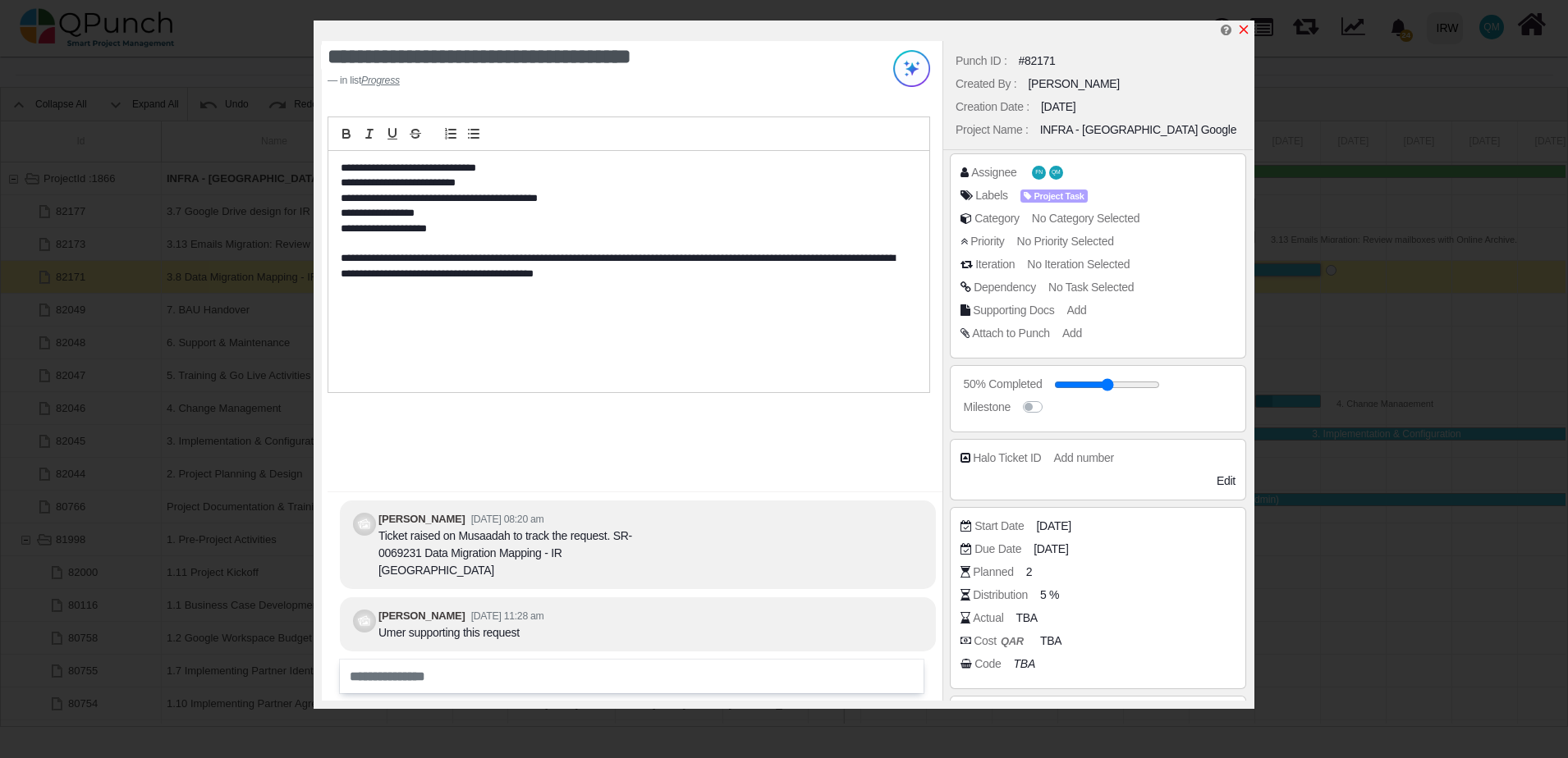
click at [1247, 28] on icon "x" at bounding box center [1244, 30] width 9 height 9
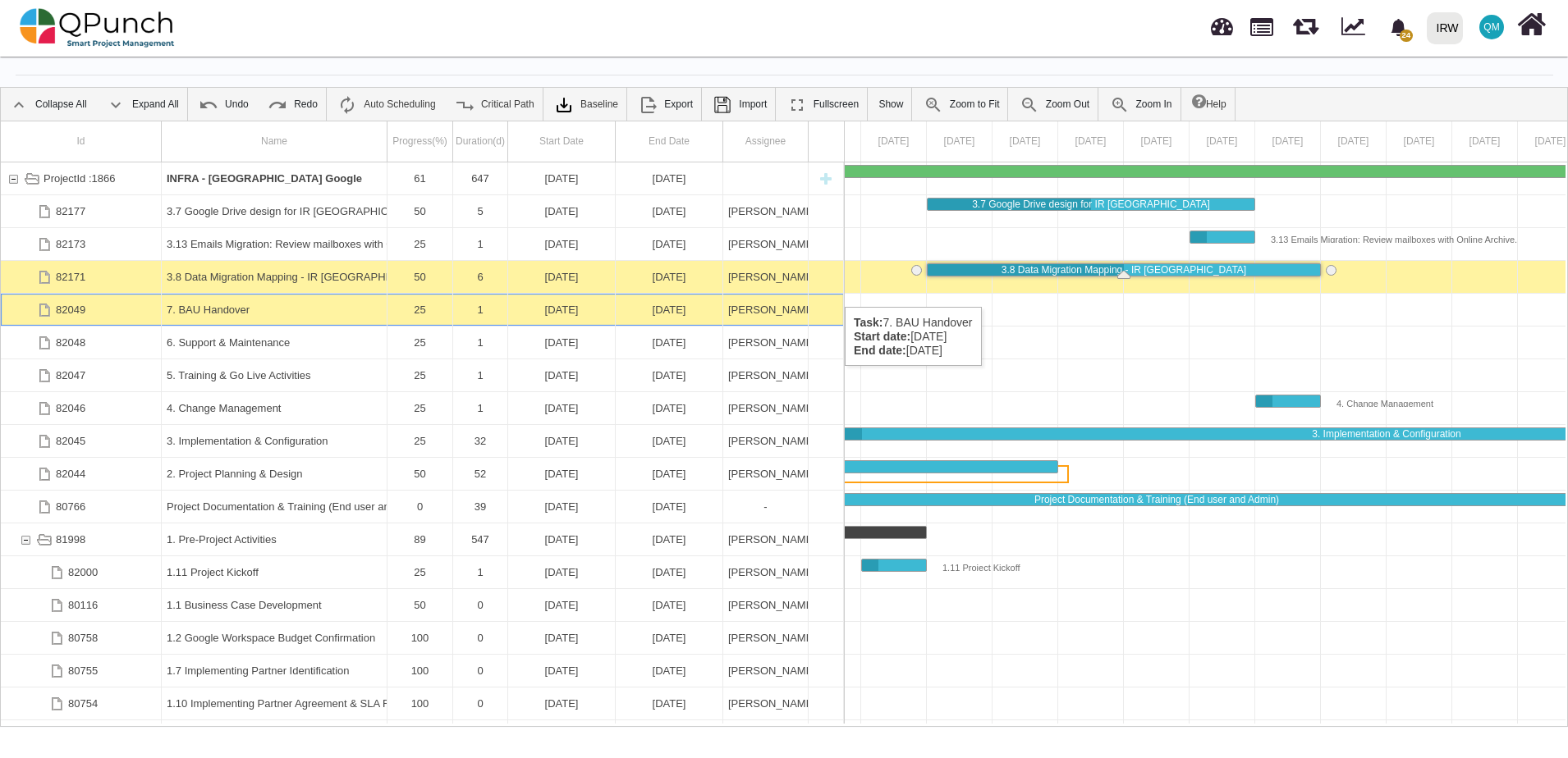
click at [73, 294] on div "82049" at bounding box center [70, 309] width 29 height 32
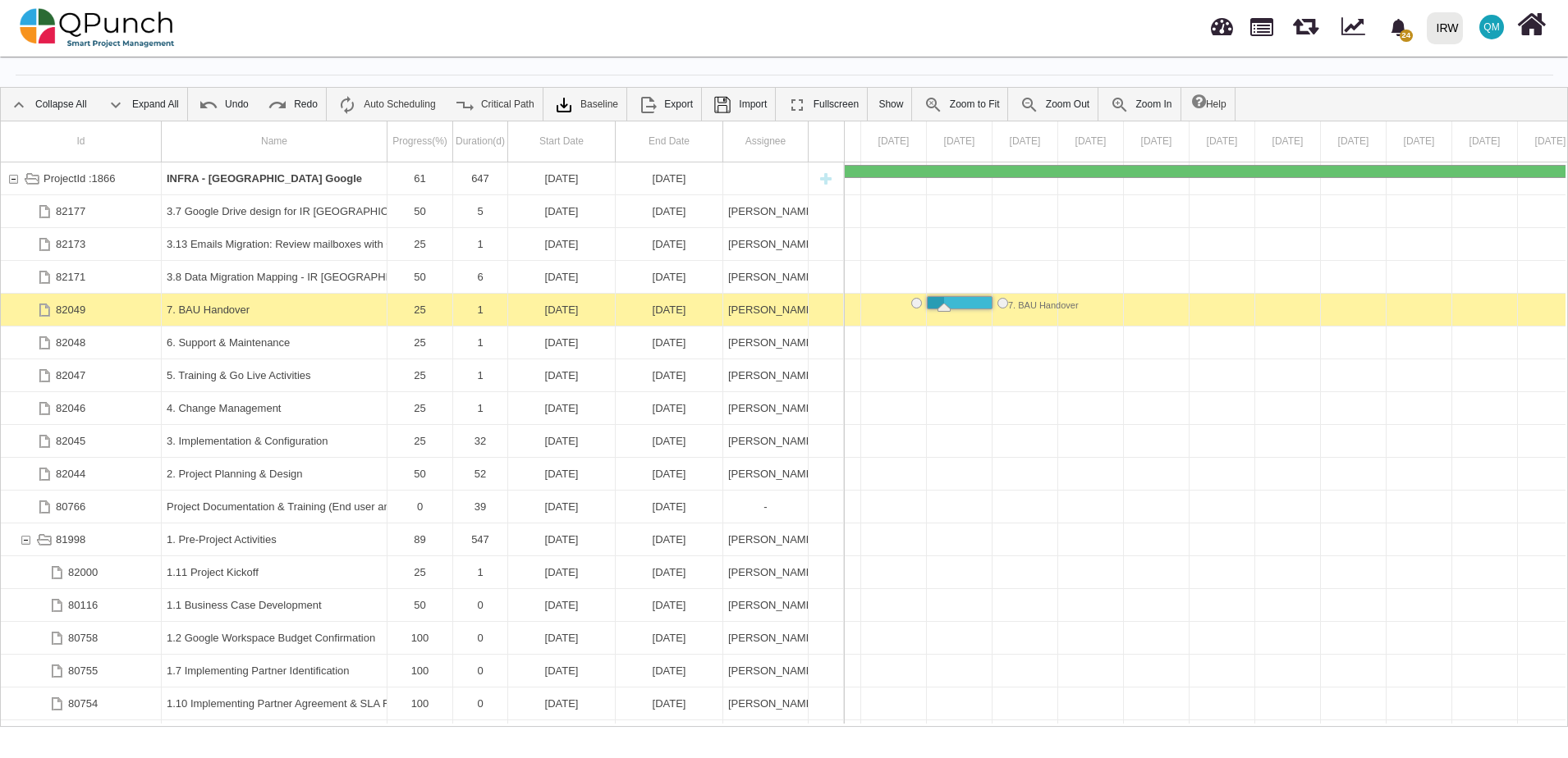
click at [73, 294] on div "82049" at bounding box center [70, 309] width 29 height 32
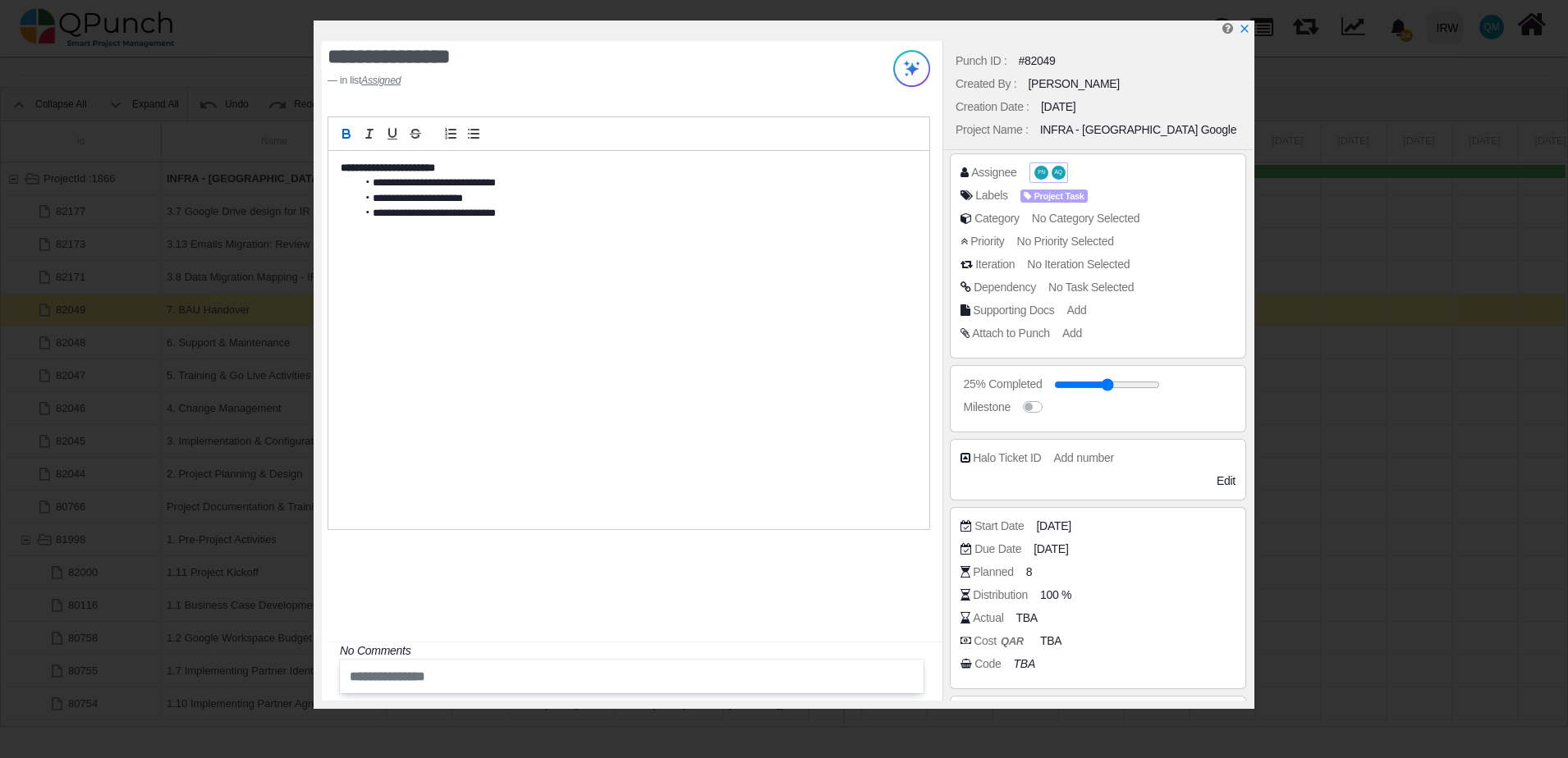
click at [1040, 173] on span "FN" at bounding box center [1041, 173] width 8 height 6
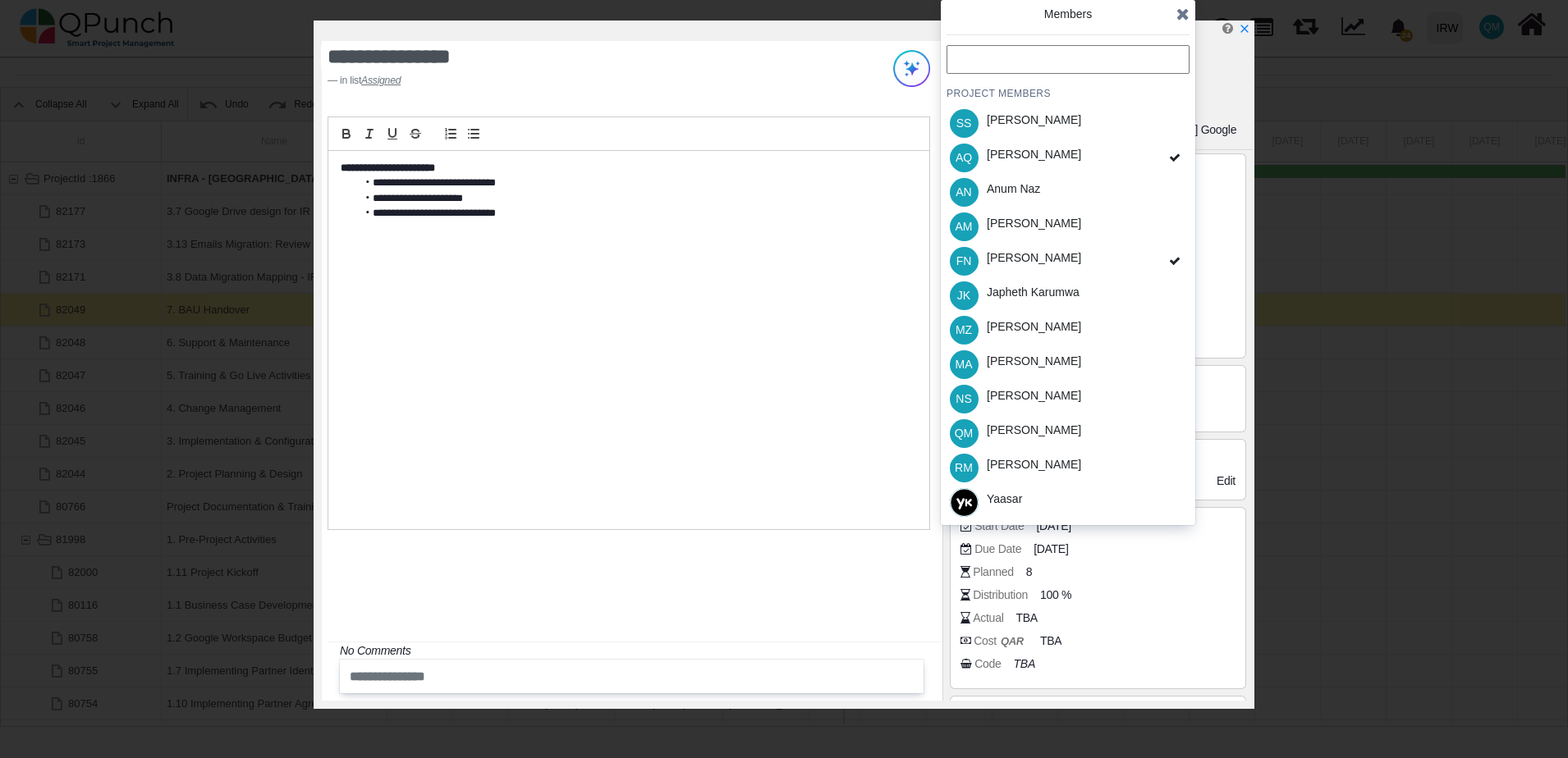
click at [1179, 13] on icon at bounding box center [1183, 14] width 13 height 17
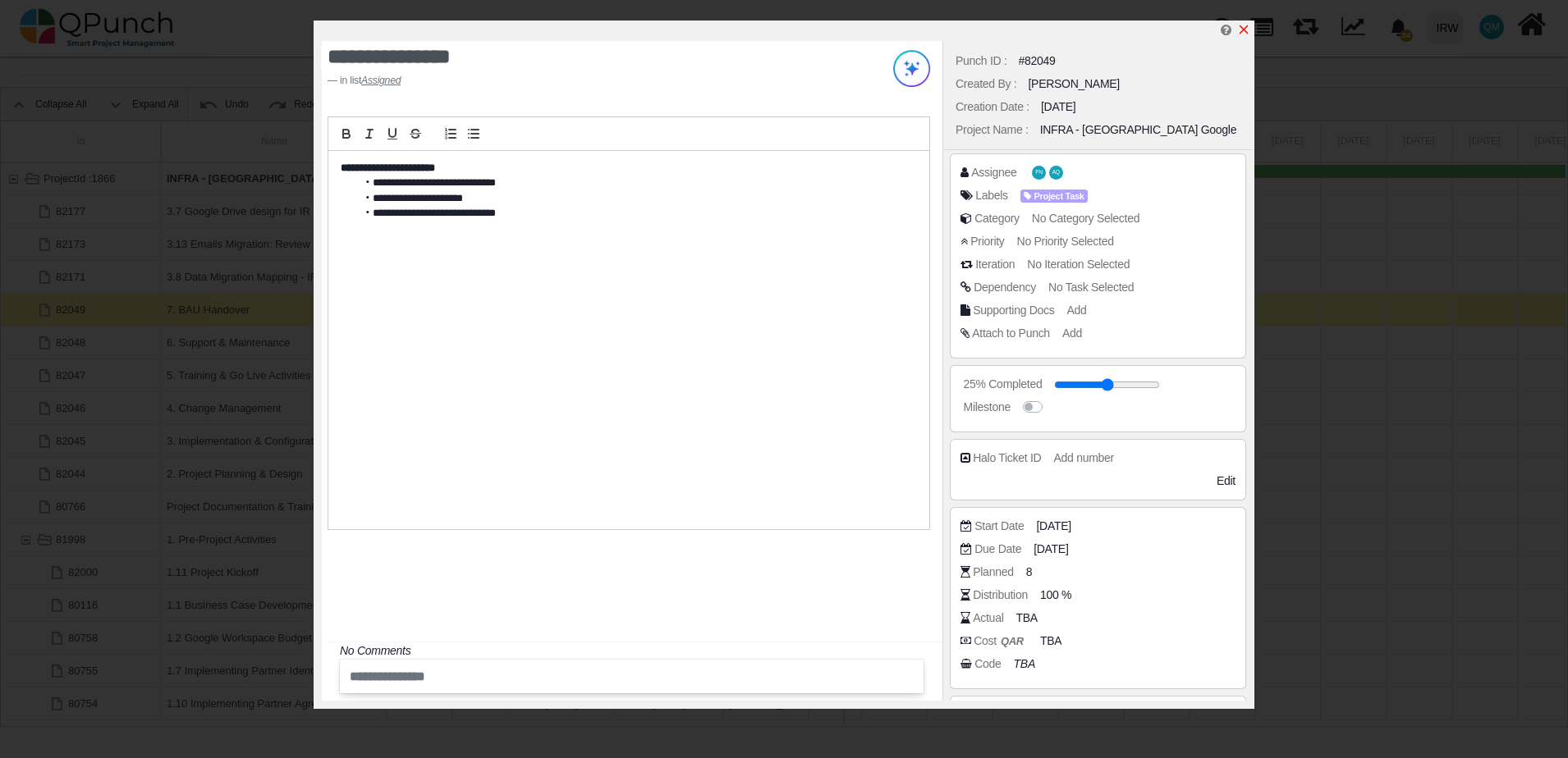
click at [1244, 28] on icon "x" at bounding box center [1244, 30] width 13 height 13
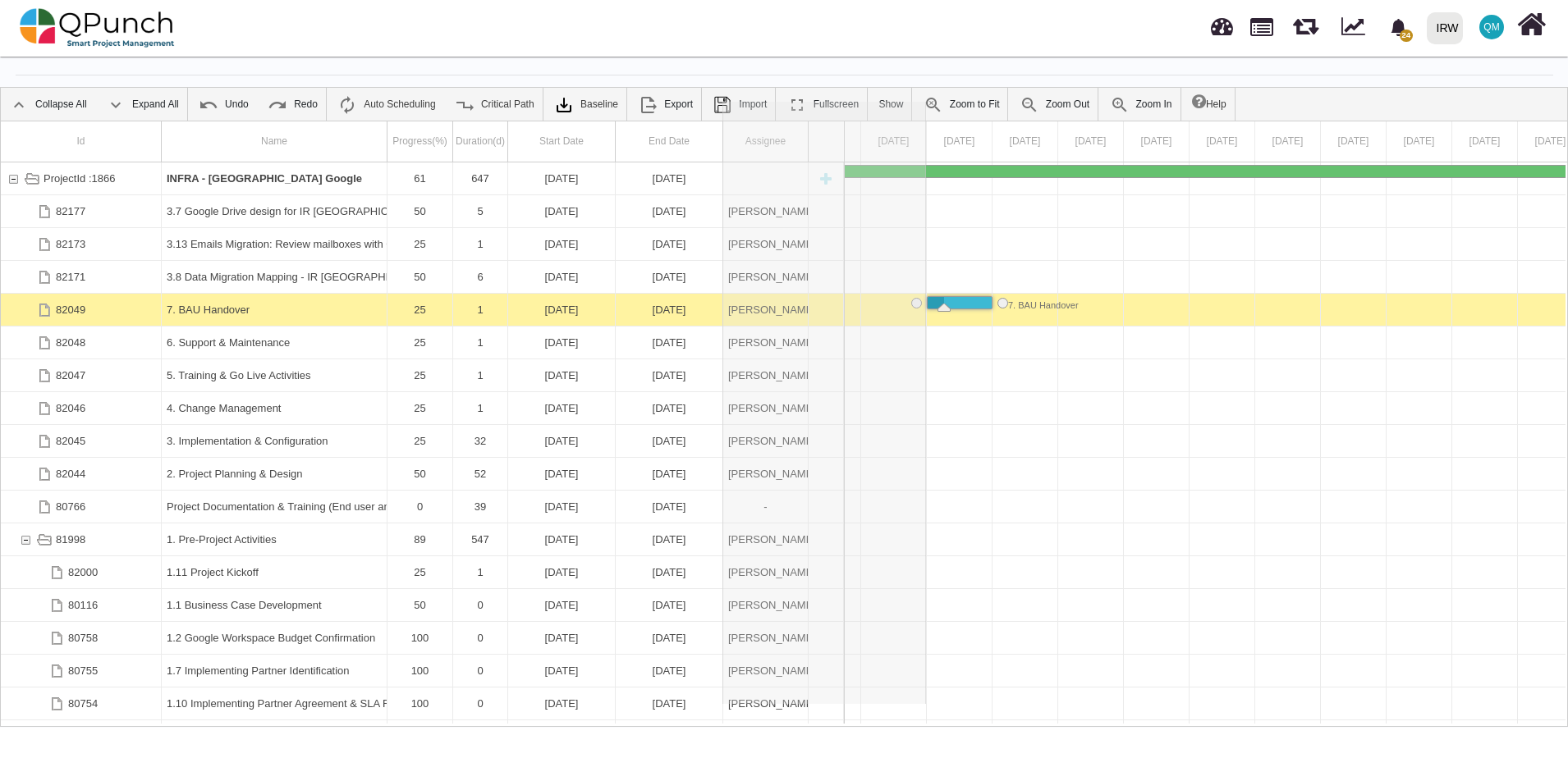
drag, startPoint x: 807, startPoint y: 125, endPoint x: 926, endPoint y: 128, distance: 119.0
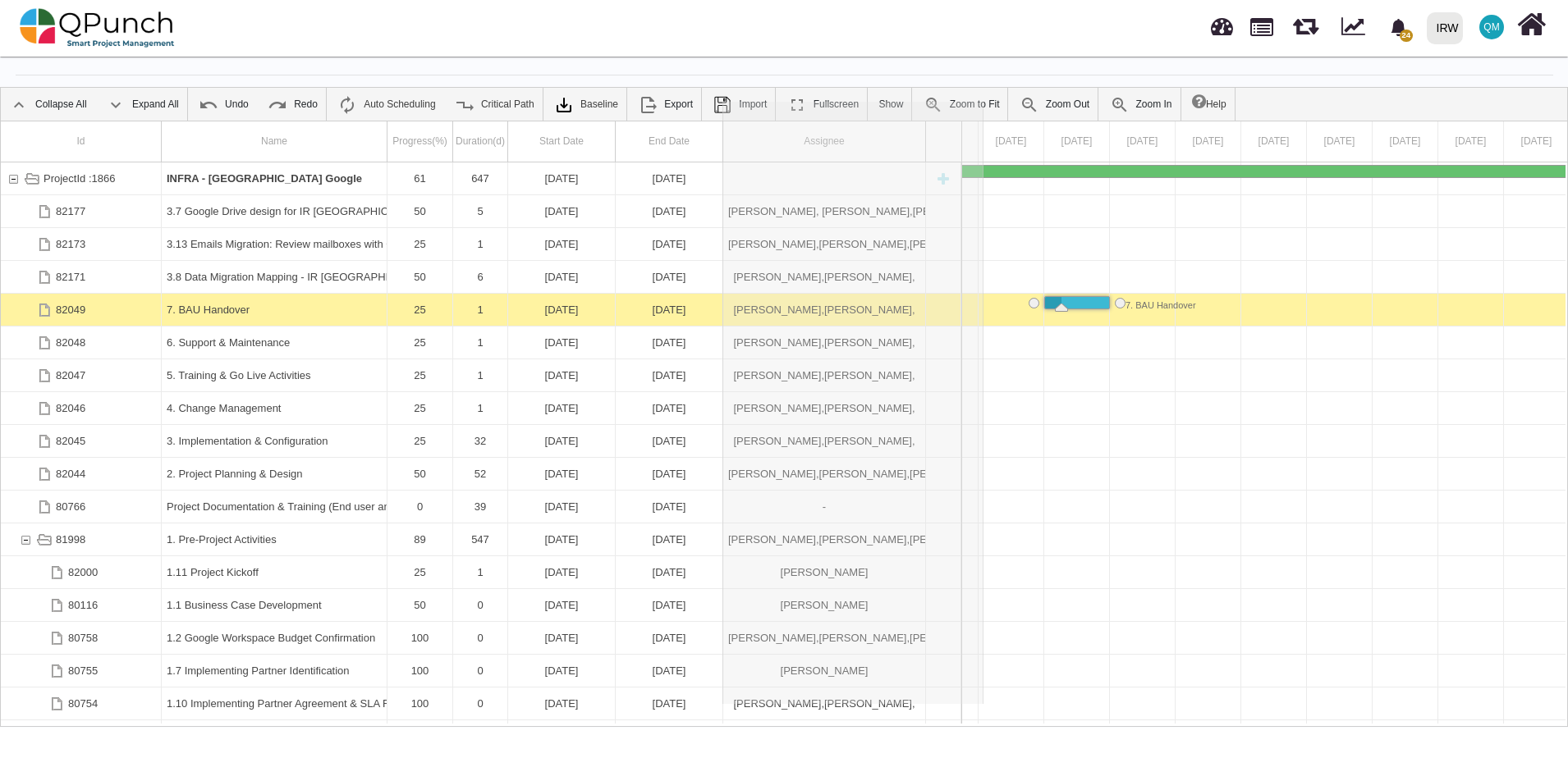
drag, startPoint x: 926, startPoint y: 128, endPoint x: 984, endPoint y: 128, distance: 58.0
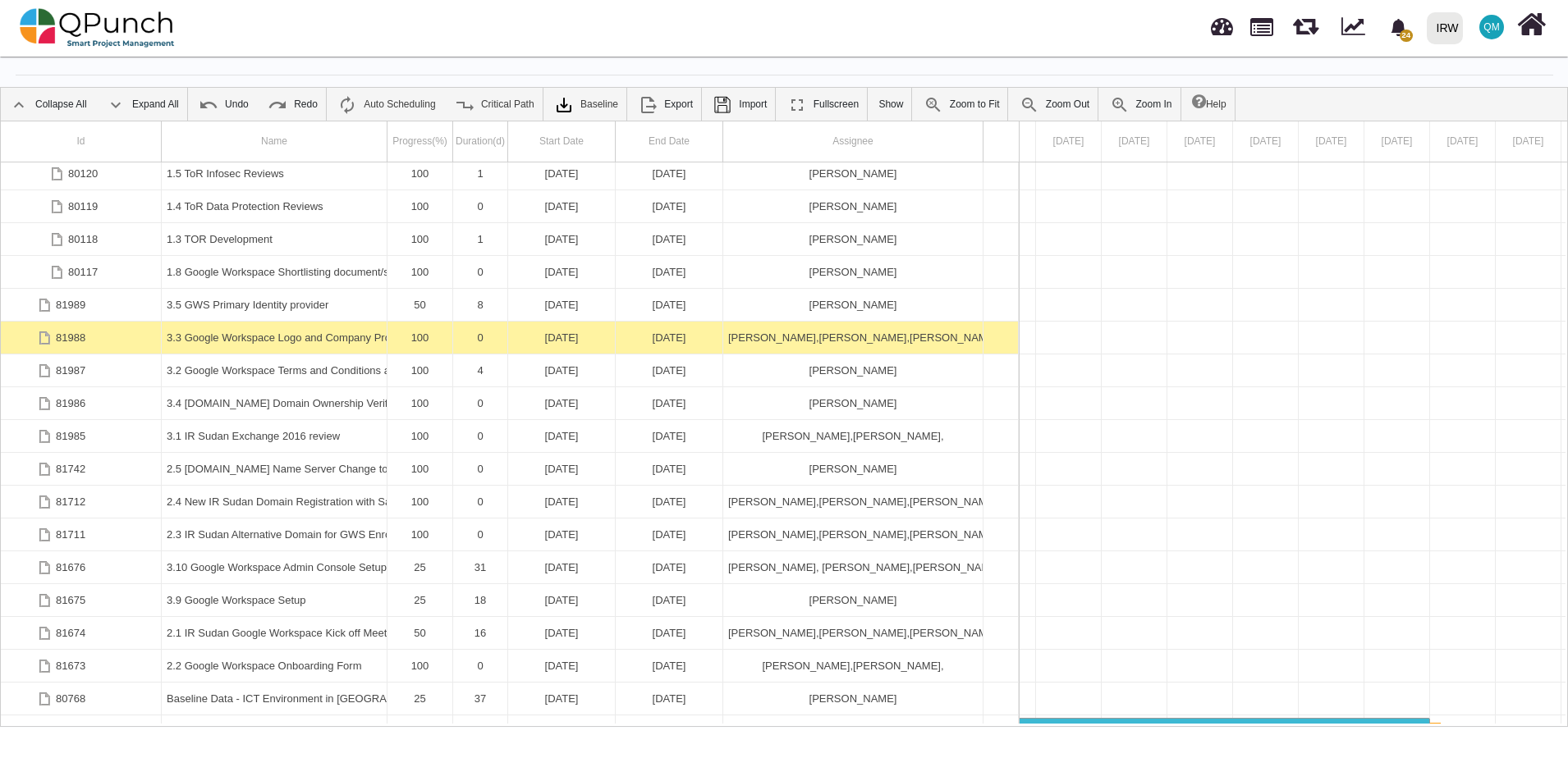
scroll to position [0, 0]
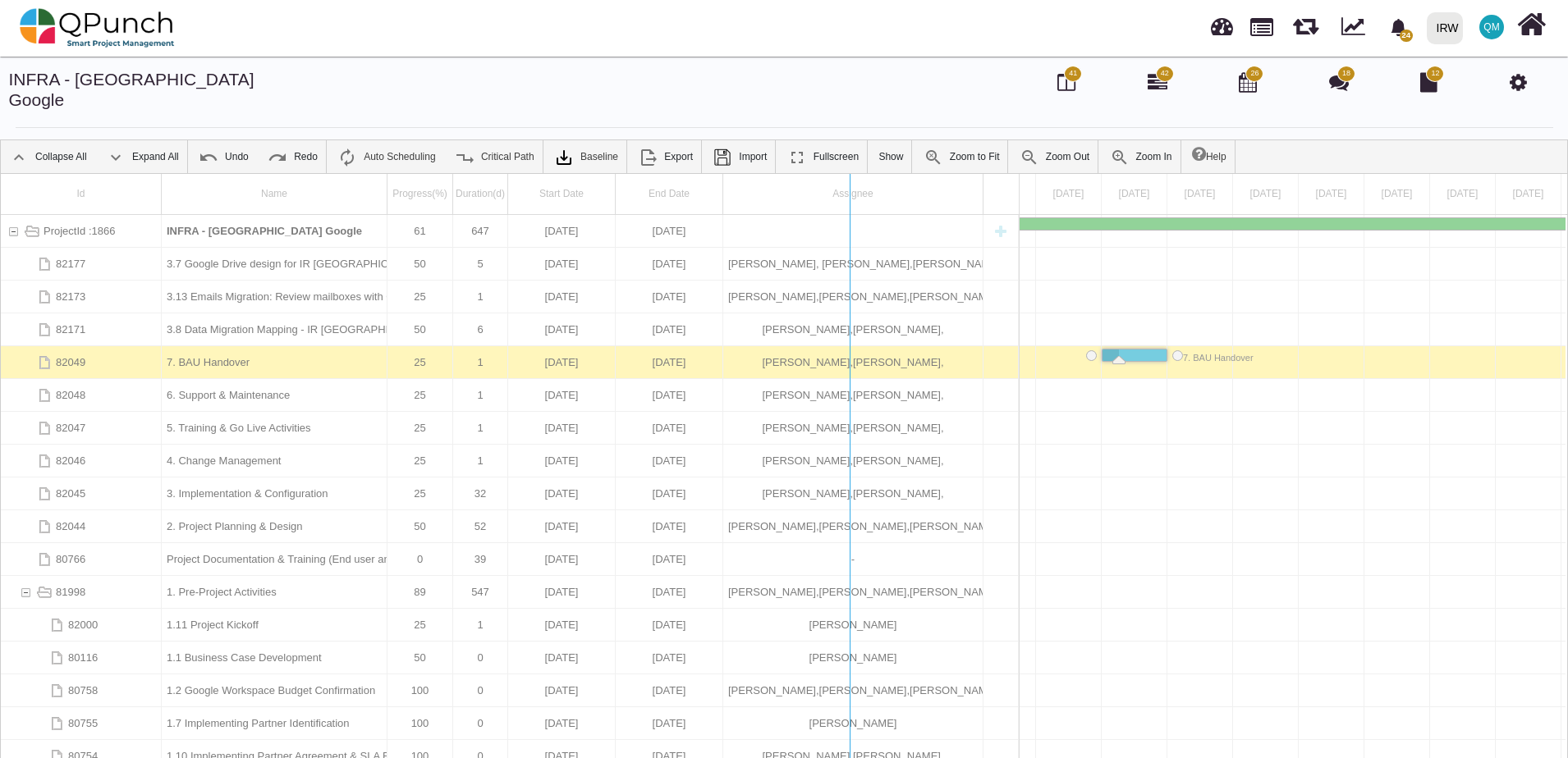
drag, startPoint x: 1022, startPoint y: 174, endPoint x: 852, endPoint y: 175, distance: 170.0
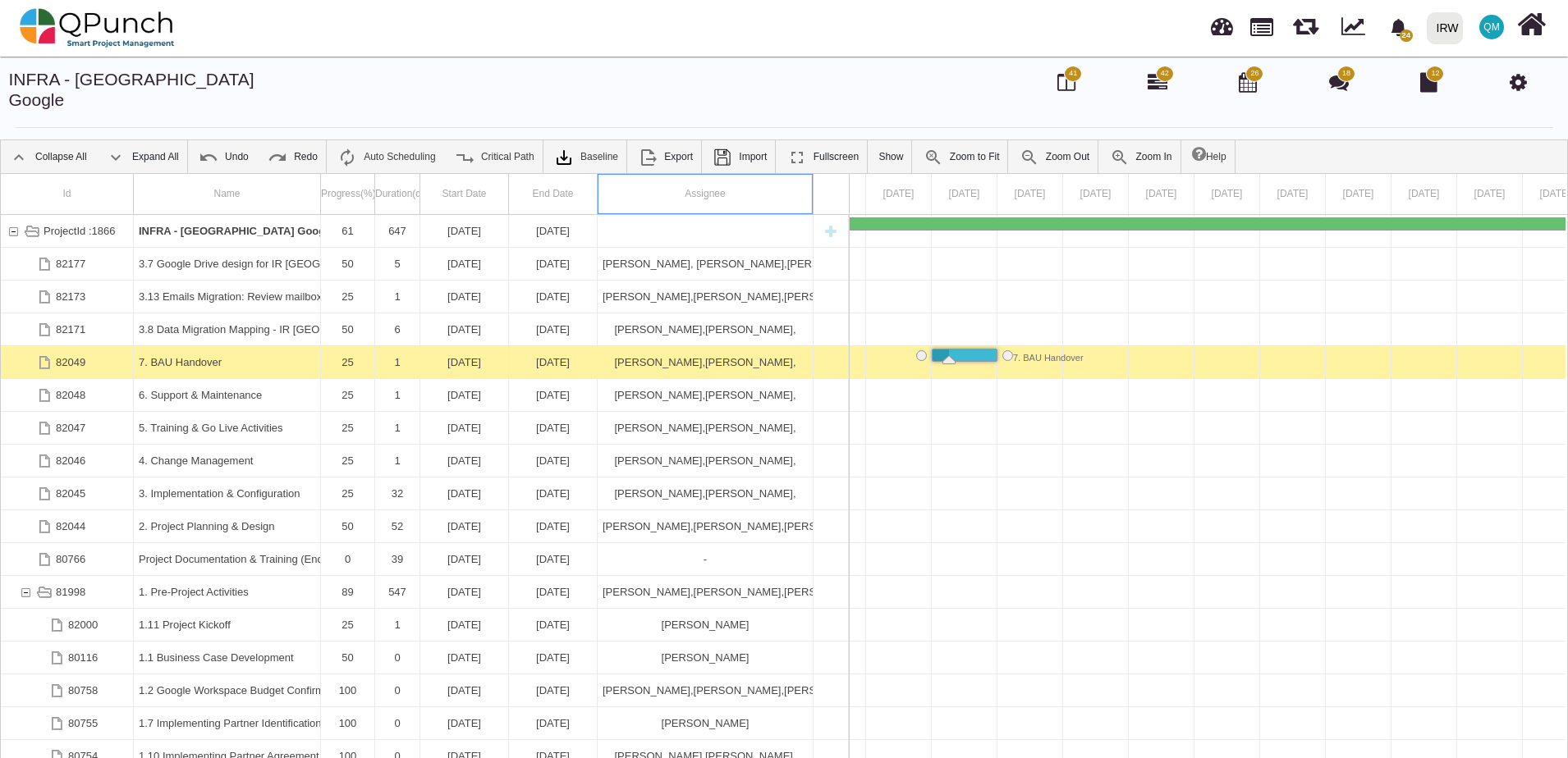
drag, startPoint x: 795, startPoint y: 179, endPoint x: 595, endPoint y: -9, distance: 274.5
click at [595, 0] on html "24 Notification Clear Data Migration Mapping - IR Sudan Francis Ndichu 22-08-20…" at bounding box center [784, 379] width 1568 height 758
click at [601, 58] on div "INFRA - Sudan Google 41 42 26 18 12 Collapse All Expand All Undo Redo Auto Sche…" at bounding box center [784, 416] width 1568 height 728
click at [1259, 30] on link at bounding box center [1262, 25] width 23 height 28
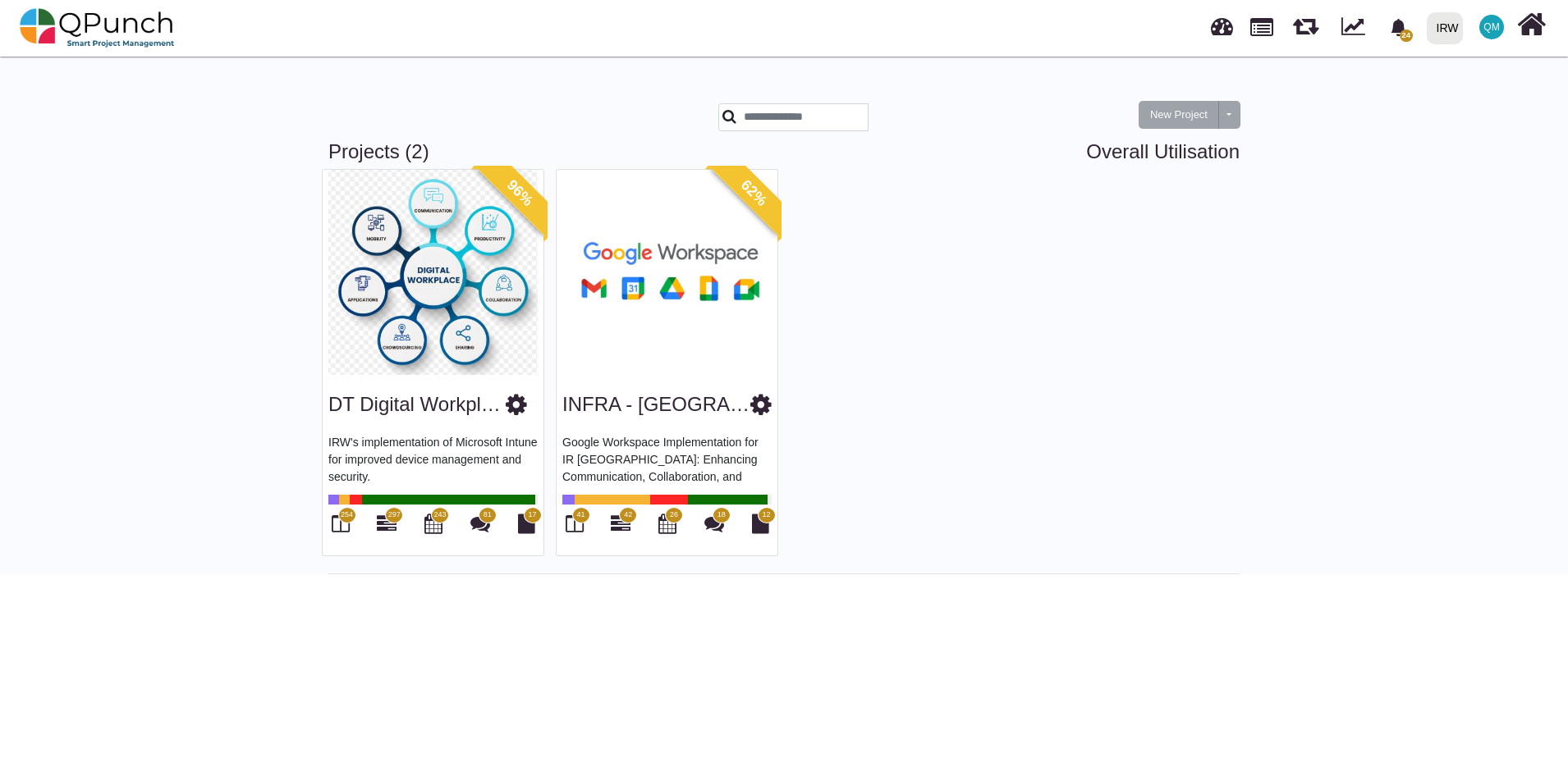
click at [626, 304] on img at bounding box center [666, 273] width 221 height 205
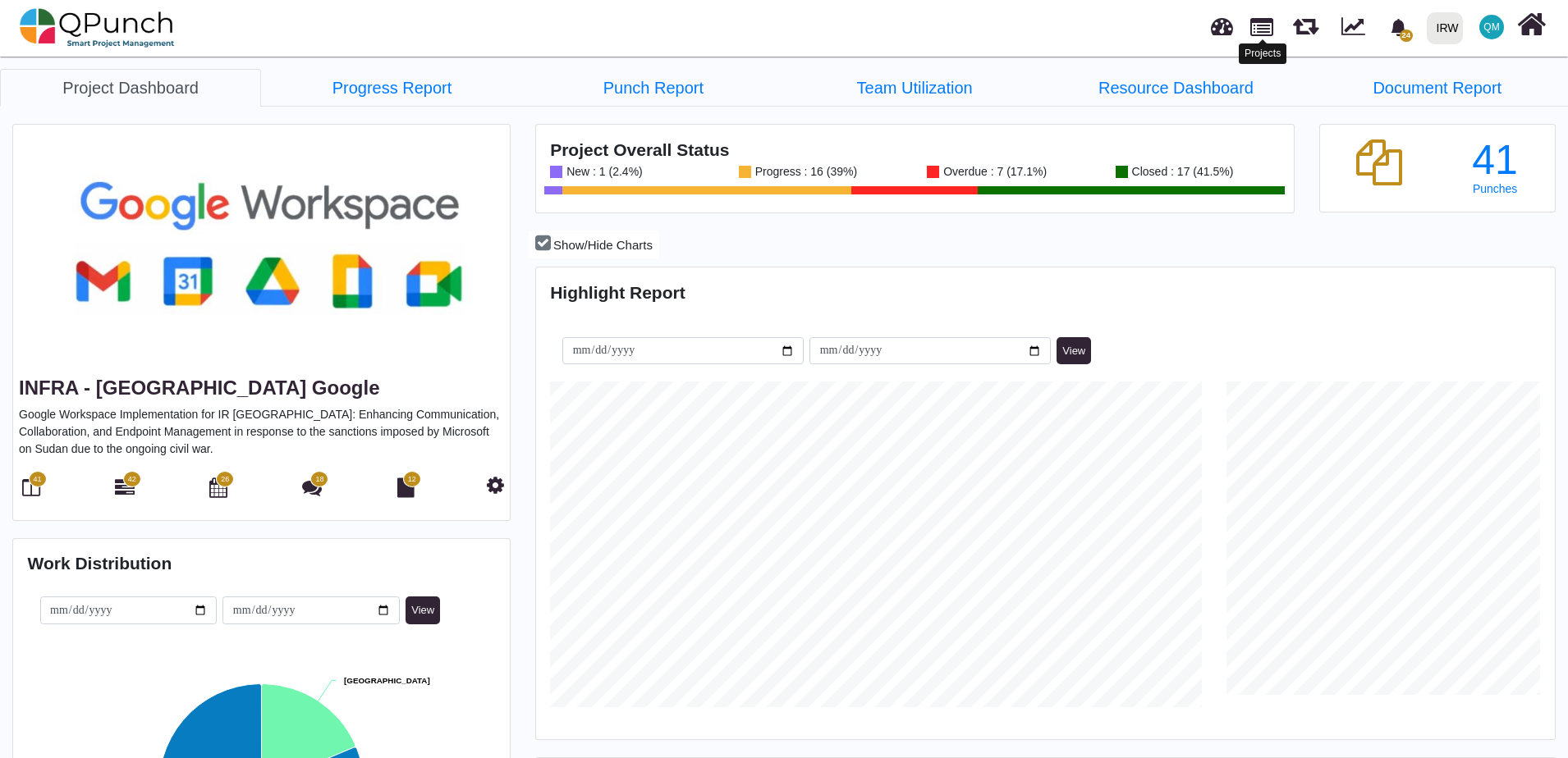
click at [1268, 31] on link at bounding box center [1262, 25] width 23 height 28
